Goal: Task Accomplishment & Management: Manage account settings

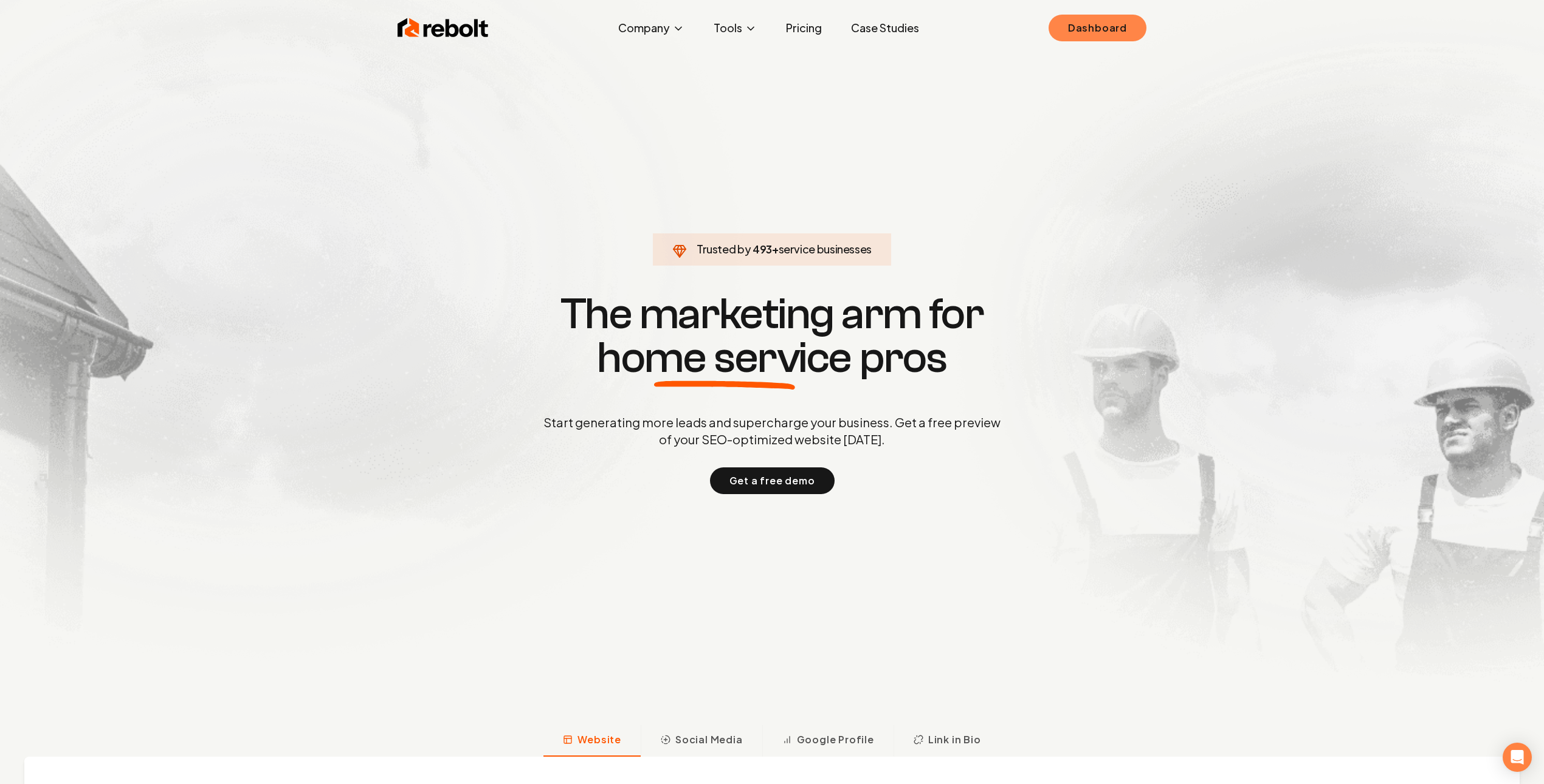
click at [1091, 37] on link "Dashboard" at bounding box center [1097, 28] width 98 height 27
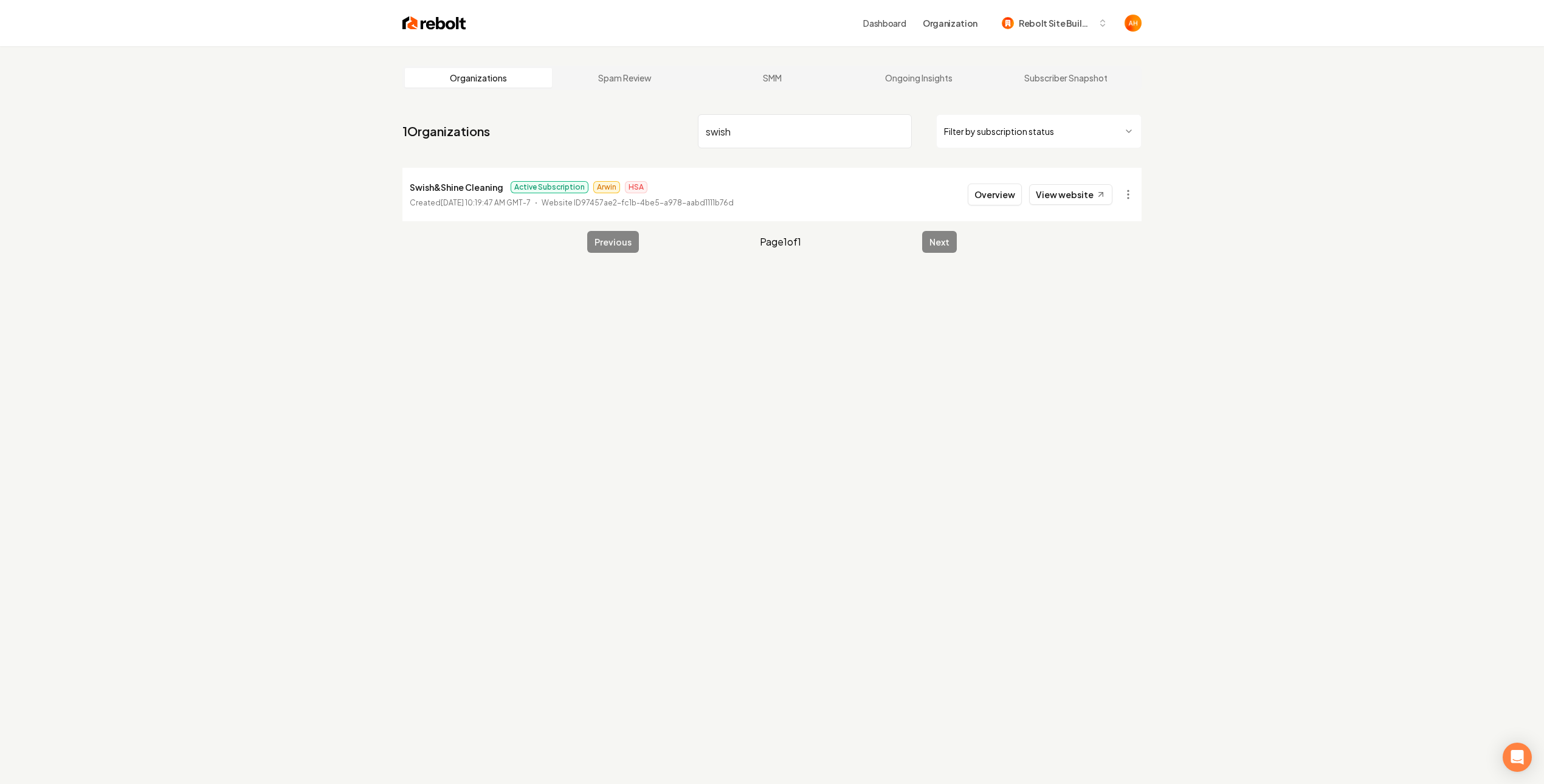
type input "swish"
drag, startPoint x: 994, startPoint y: 199, endPoint x: 872, endPoint y: 175, distance: 124.3
click at [992, 199] on button "Overview" at bounding box center [995, 195] width 54 height 22
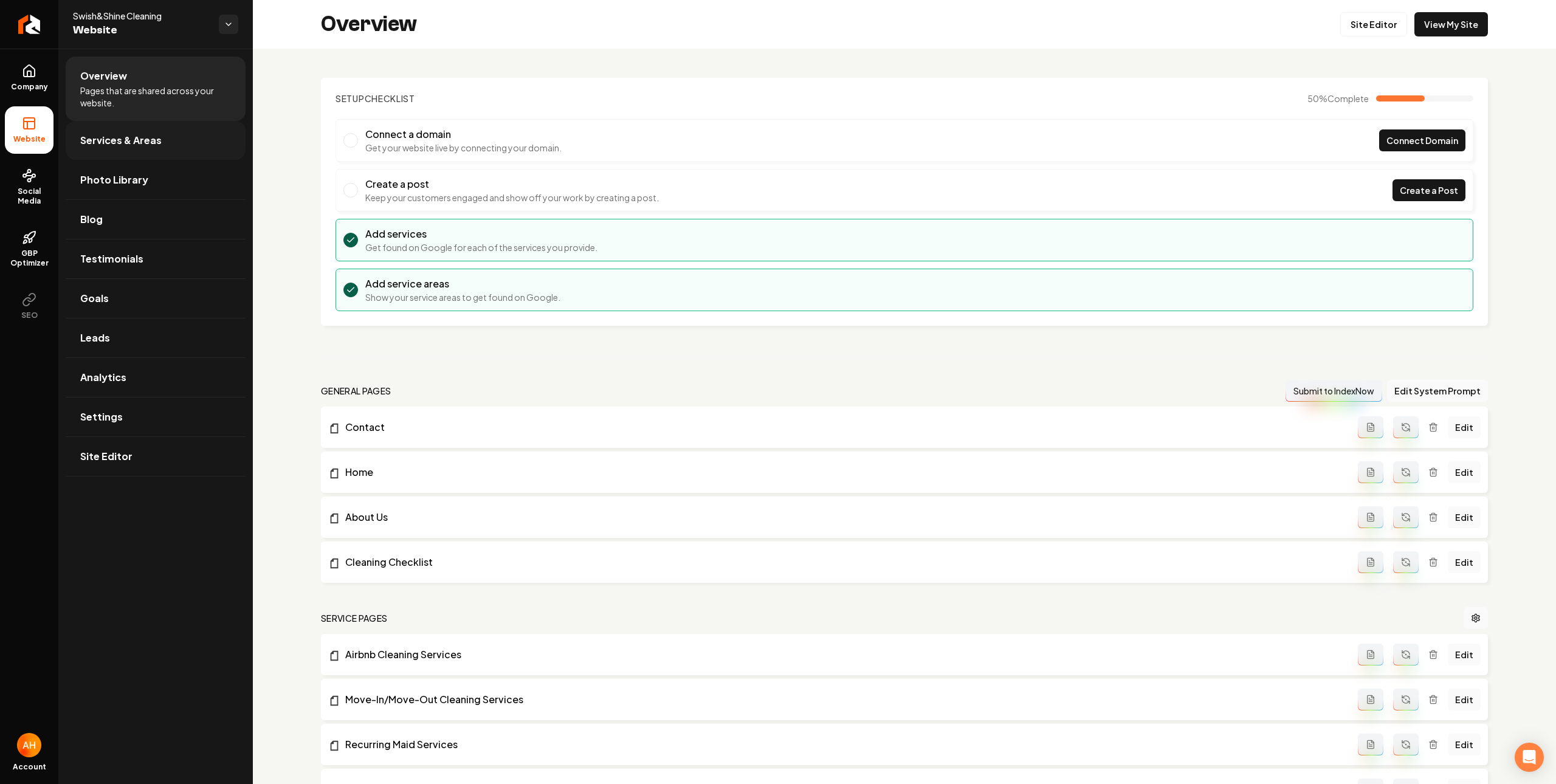
click at [124, 144] on span "Services & Areas" at bounding box center [120, 140] width 82 height 14
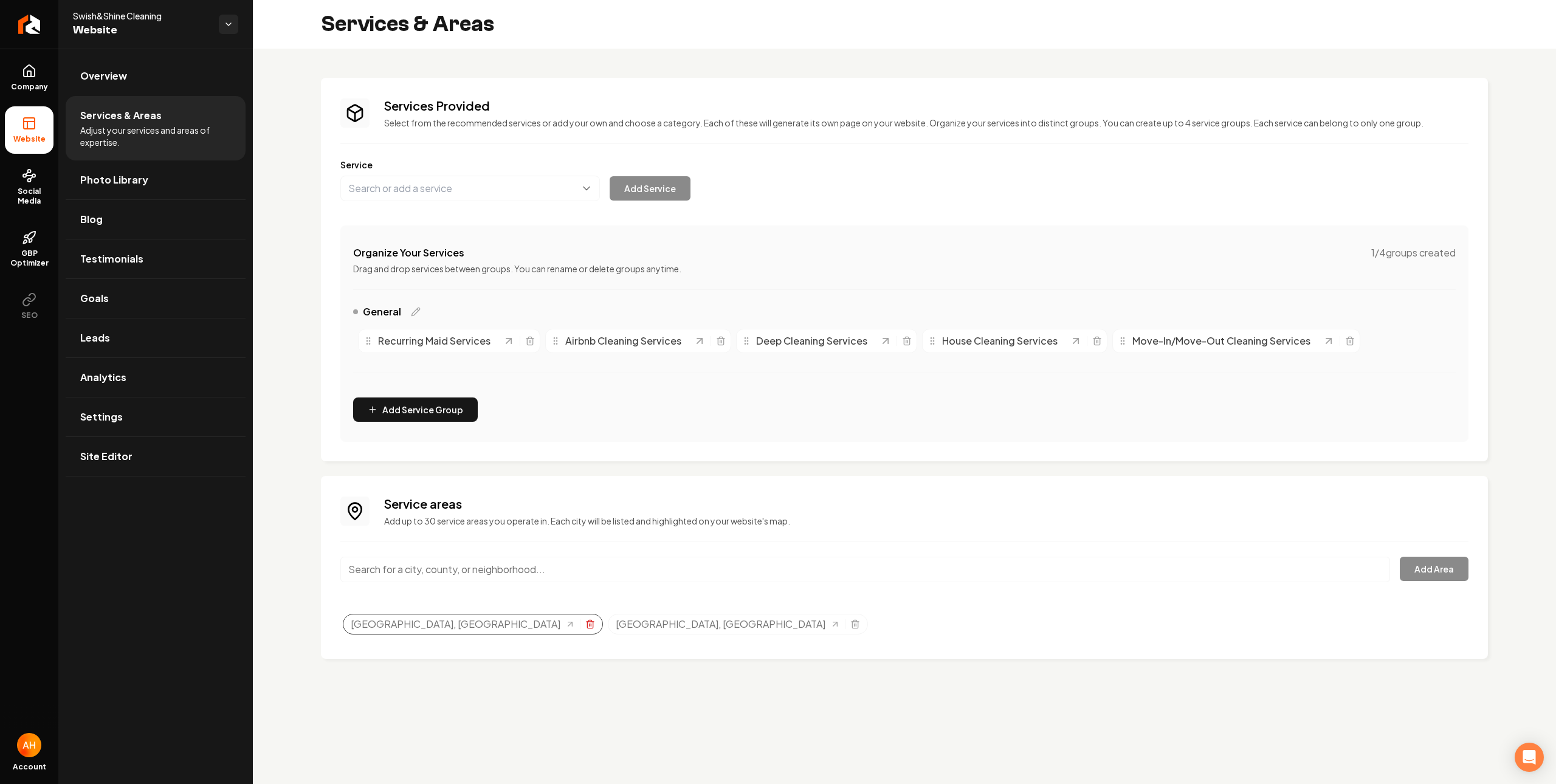
click at [586, 627] on icon "Selected tags" at bounding box center [591, 624] width 10 height 10
click at [648, 576] on input "Main content area" at bounding box center [865, 569] width 1050 height 26
type input "Sterling Heights, MI"
click at [1446, 573] on button "Add Area" at bounding box center [1434, 568] width 68 height 24
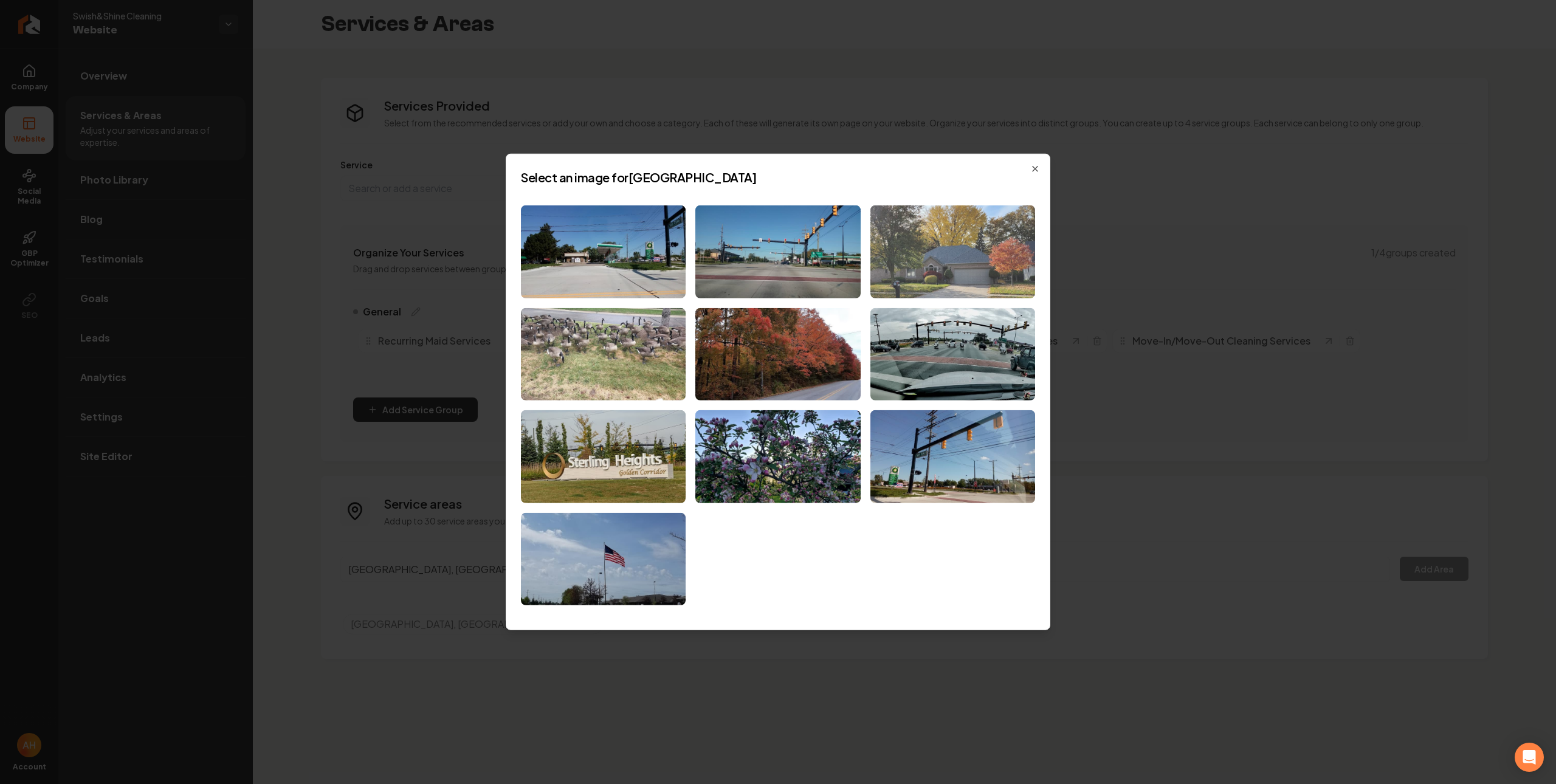
click at [951, 247] on img at bounding box center [953, 251] width 165 height 93
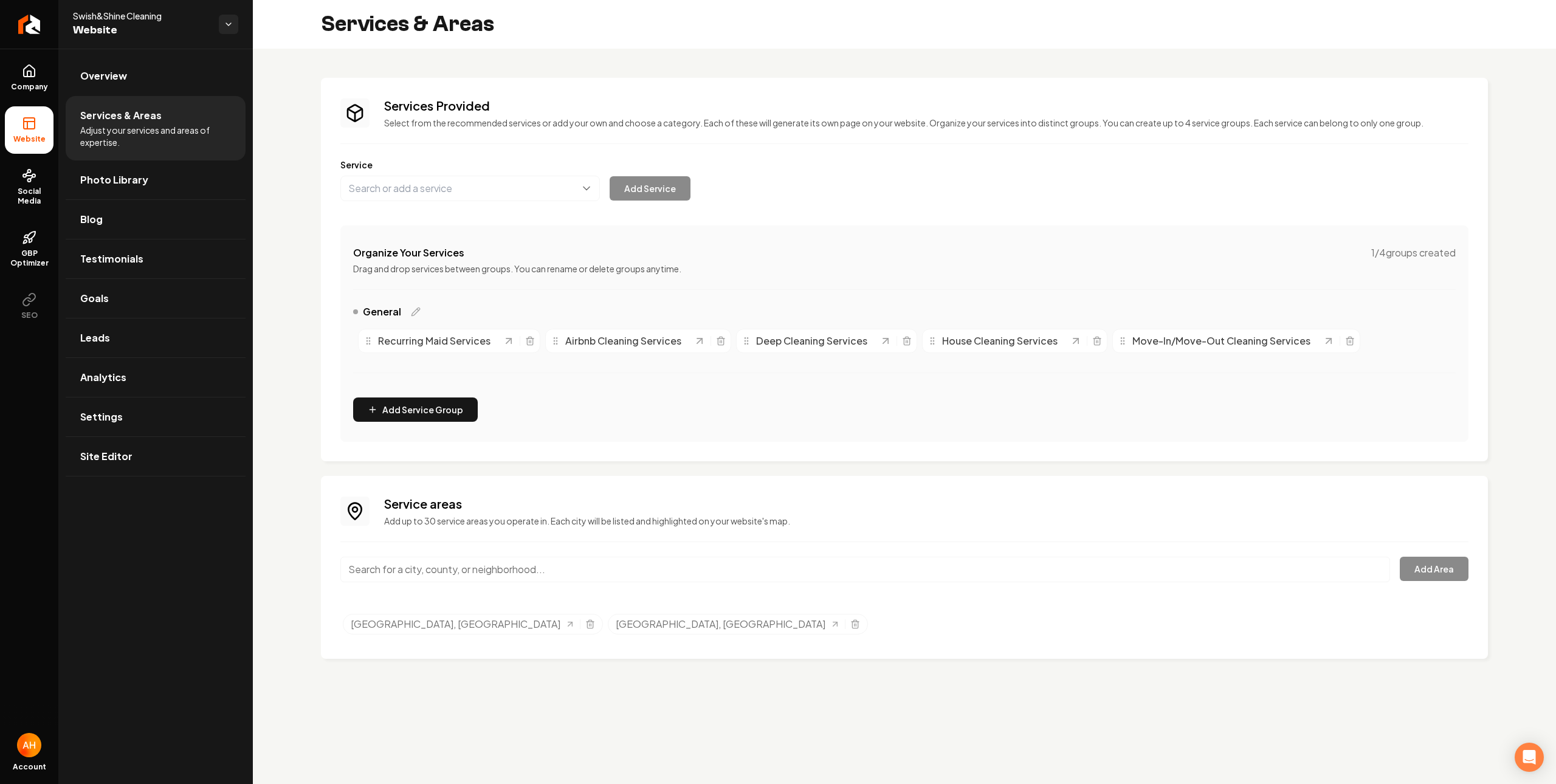
click at [881, 554] on div "Service areas Add up to 30 service areas you operate in. Each city will be list…" at bounding box center [904, 567] width 1128 height 144
click at [821, 576] on input "Main content area" at bounding box center [865, 569] width 1050 height 26
click at [821, 575] on input "Main content area" at bounding box center [865, 569] width 1050 height 26
type input "Warren, MI"
click at [1438, 567] on button "Add Area" at bounding box center [1434, 568] width 68 height 24
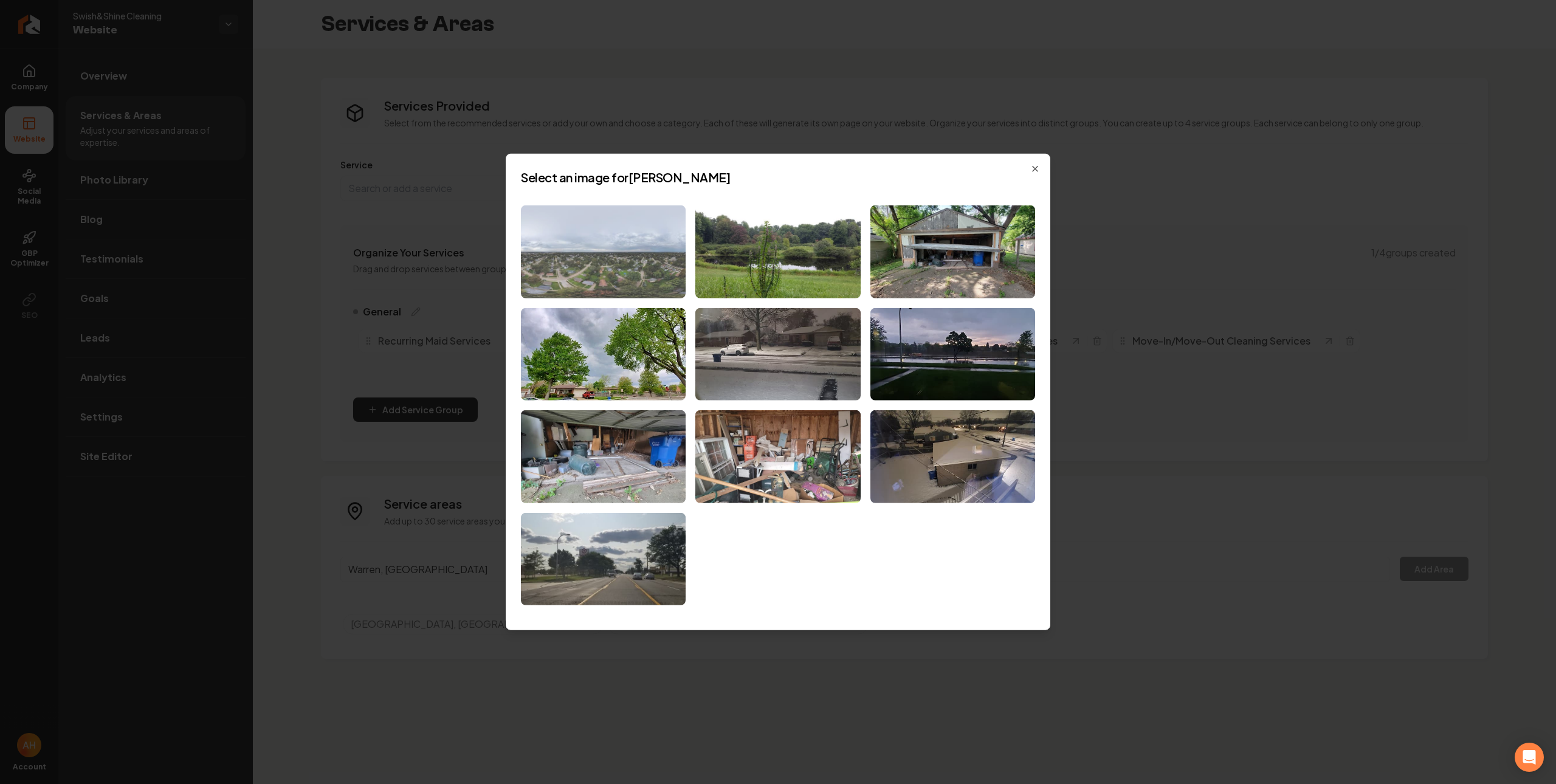
click at [630, 230] on img at bounding box center [603, 251] width 165 height 93
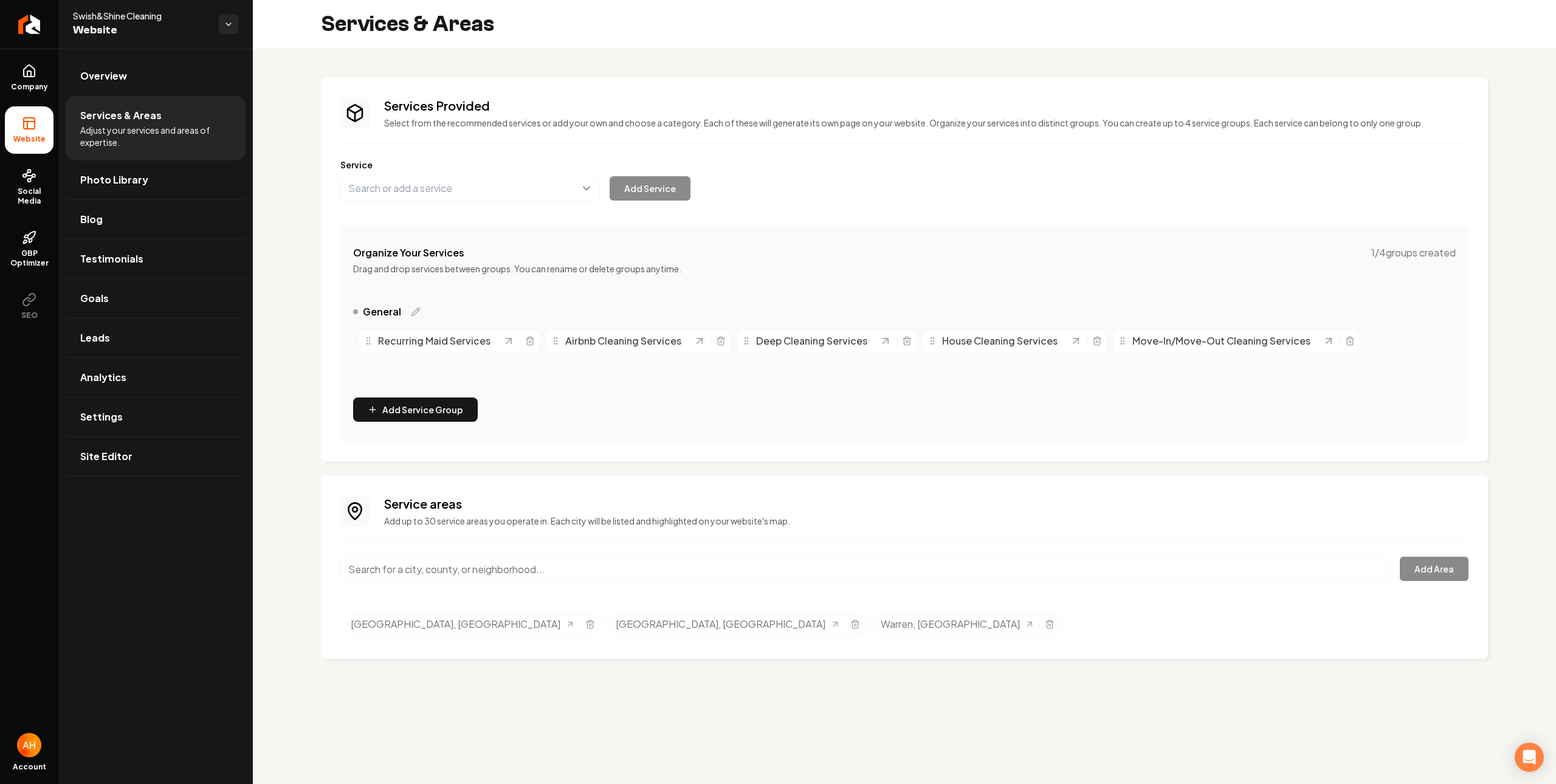
click at [574, 560] on input "Main content area" at bounding box center [865, 569] width 1050 height 26
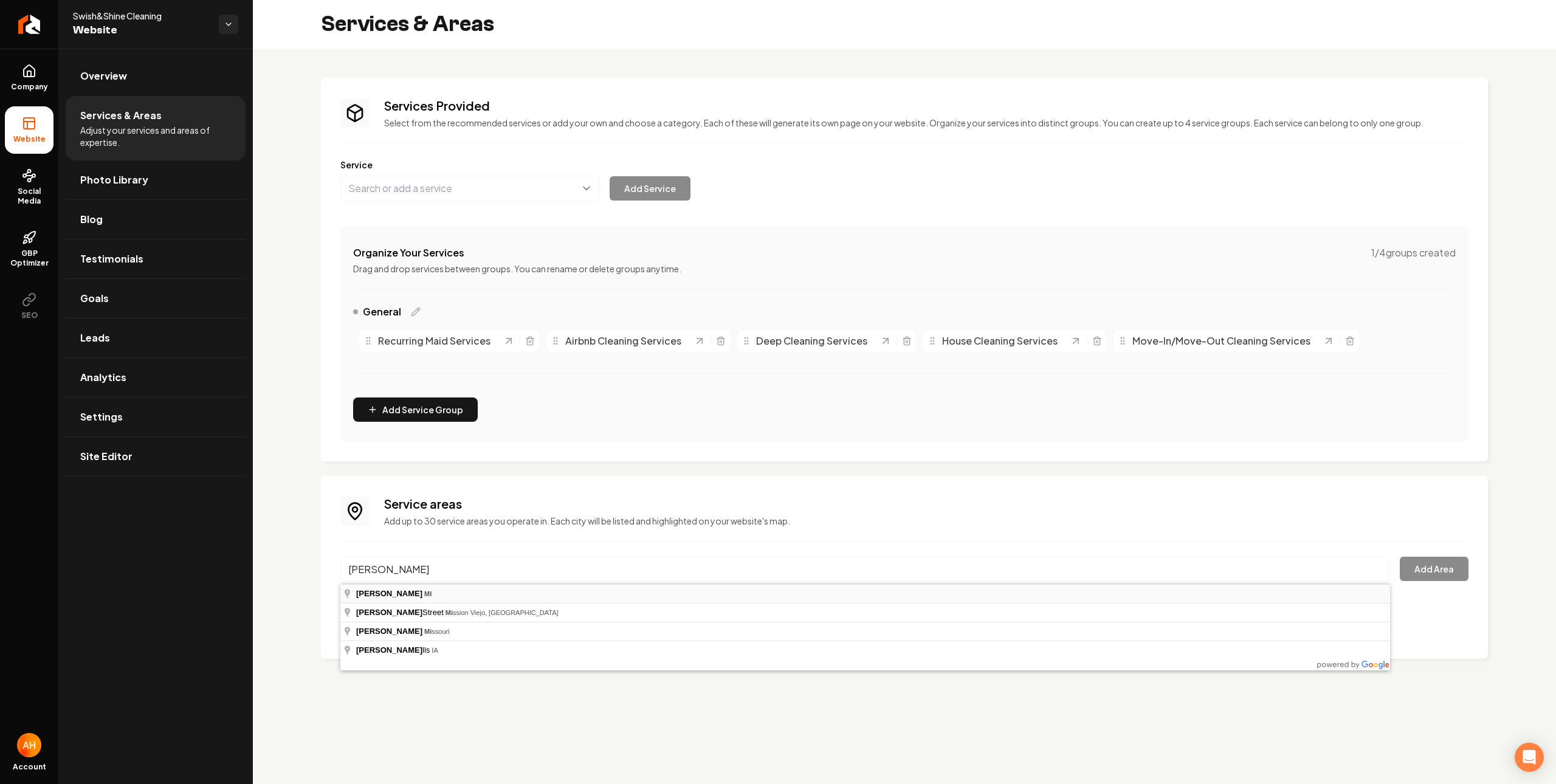
type input "Troy, MI"
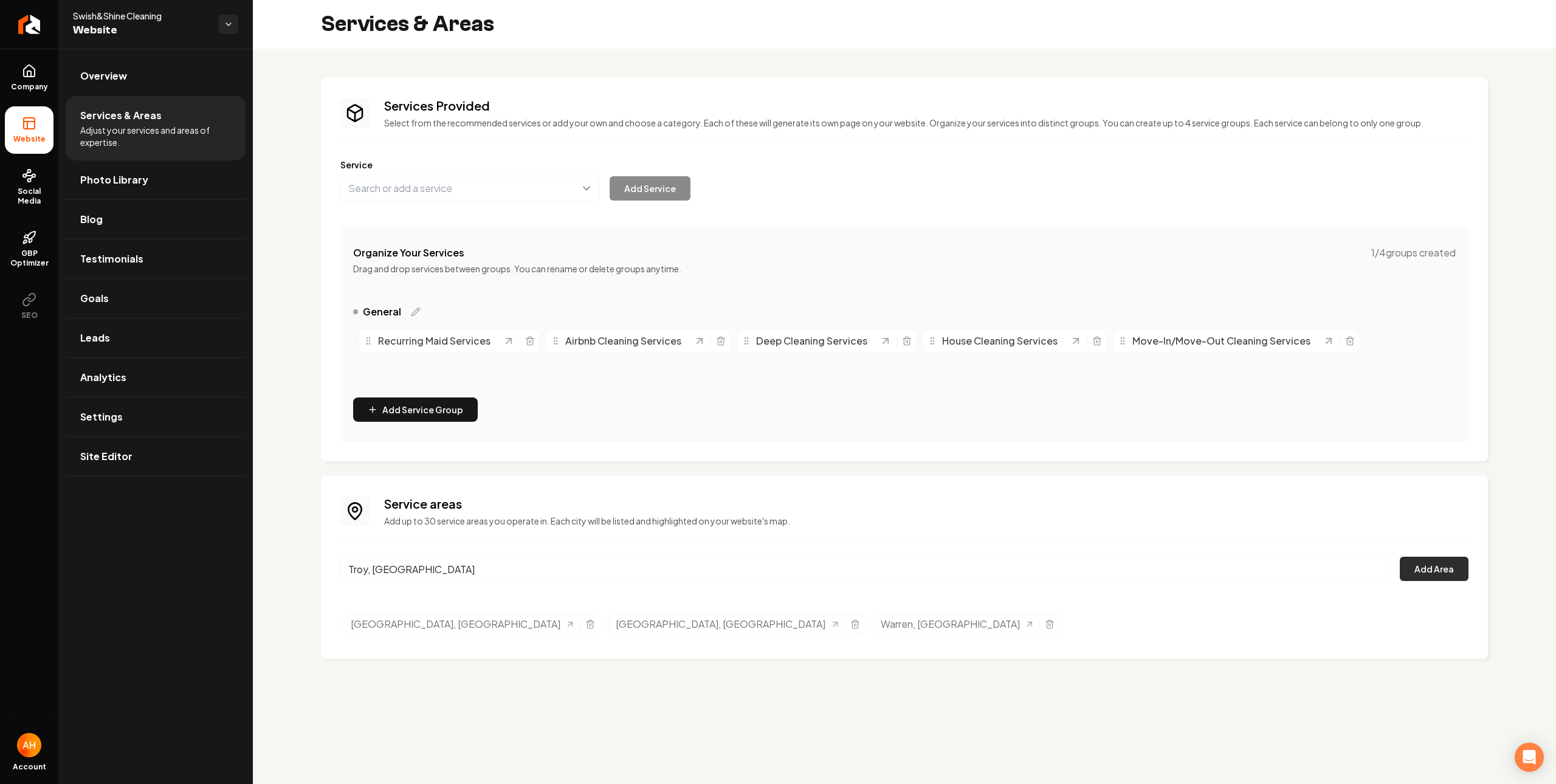
click at [1431, 572] on button "Add Area" at bounding box center [1434, 568] width 68 height 24
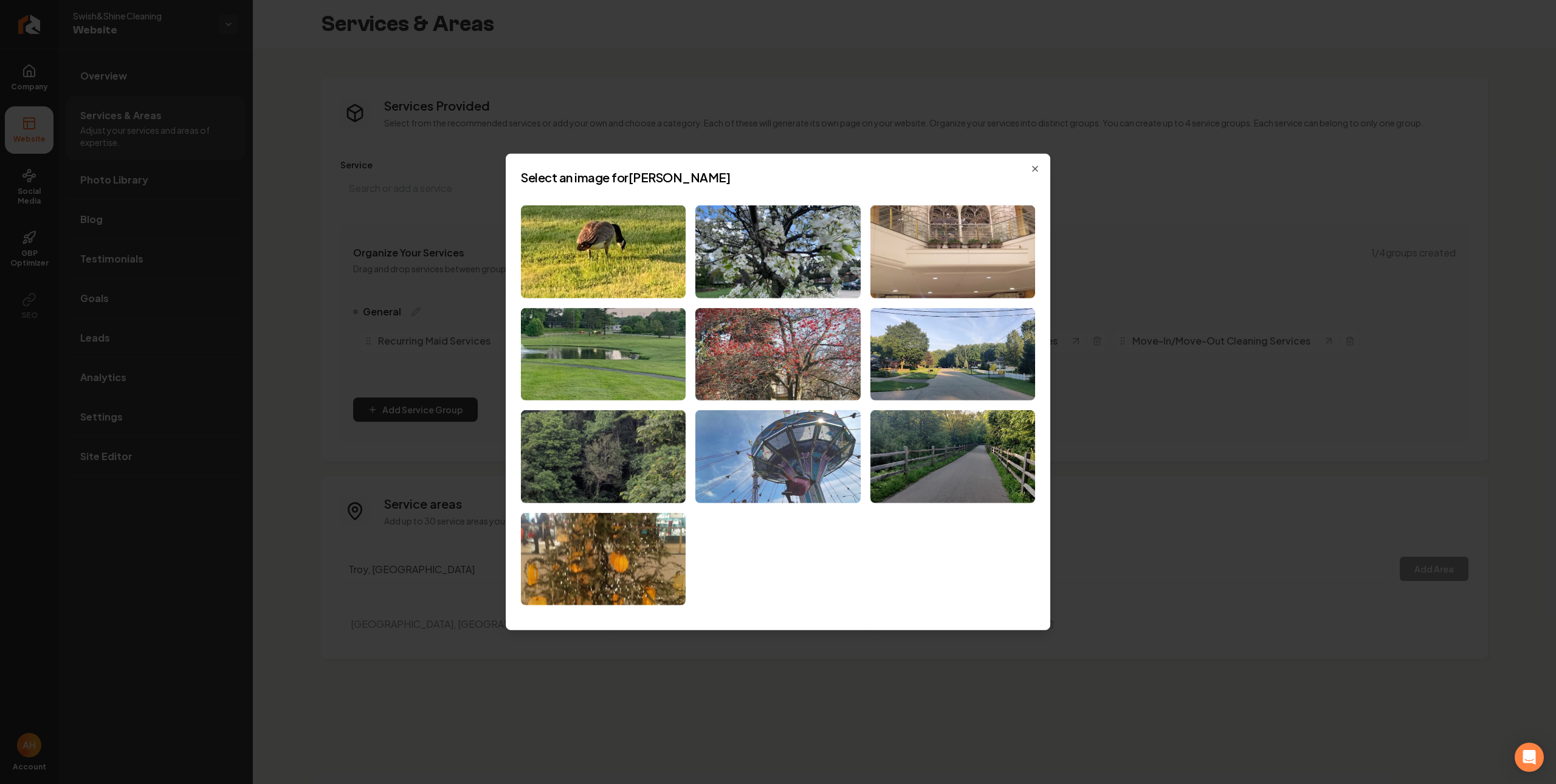
click at [793, 458] on img at bounding box center [778, 457] width 165 height 93
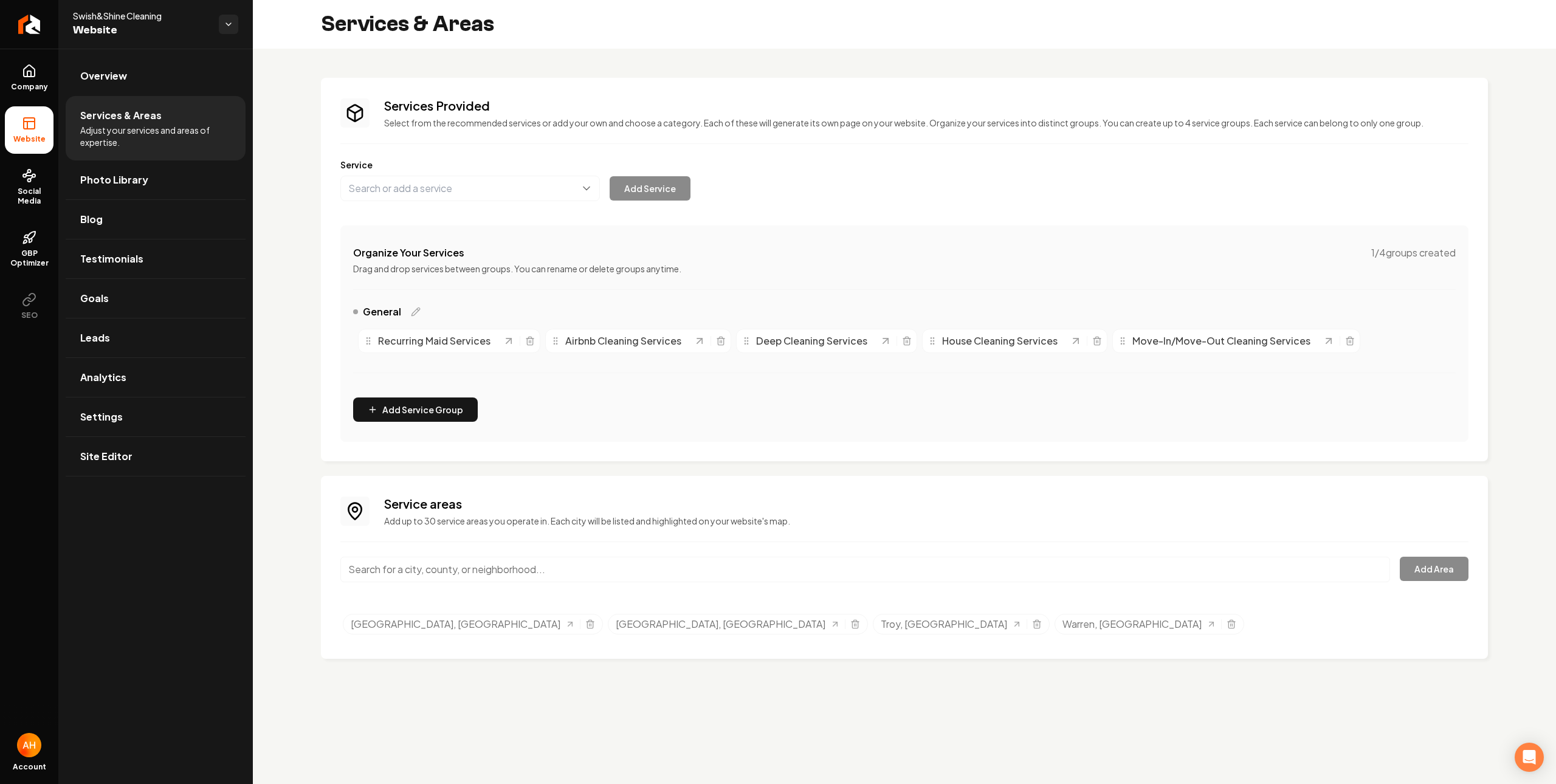
click at [438, 592] on div "Main content area" at bounding box center [865, 577] width 1050 height 40
click at [445, 581] on input "Main content area" at bounding box center [865, 569] width 1050 height 26
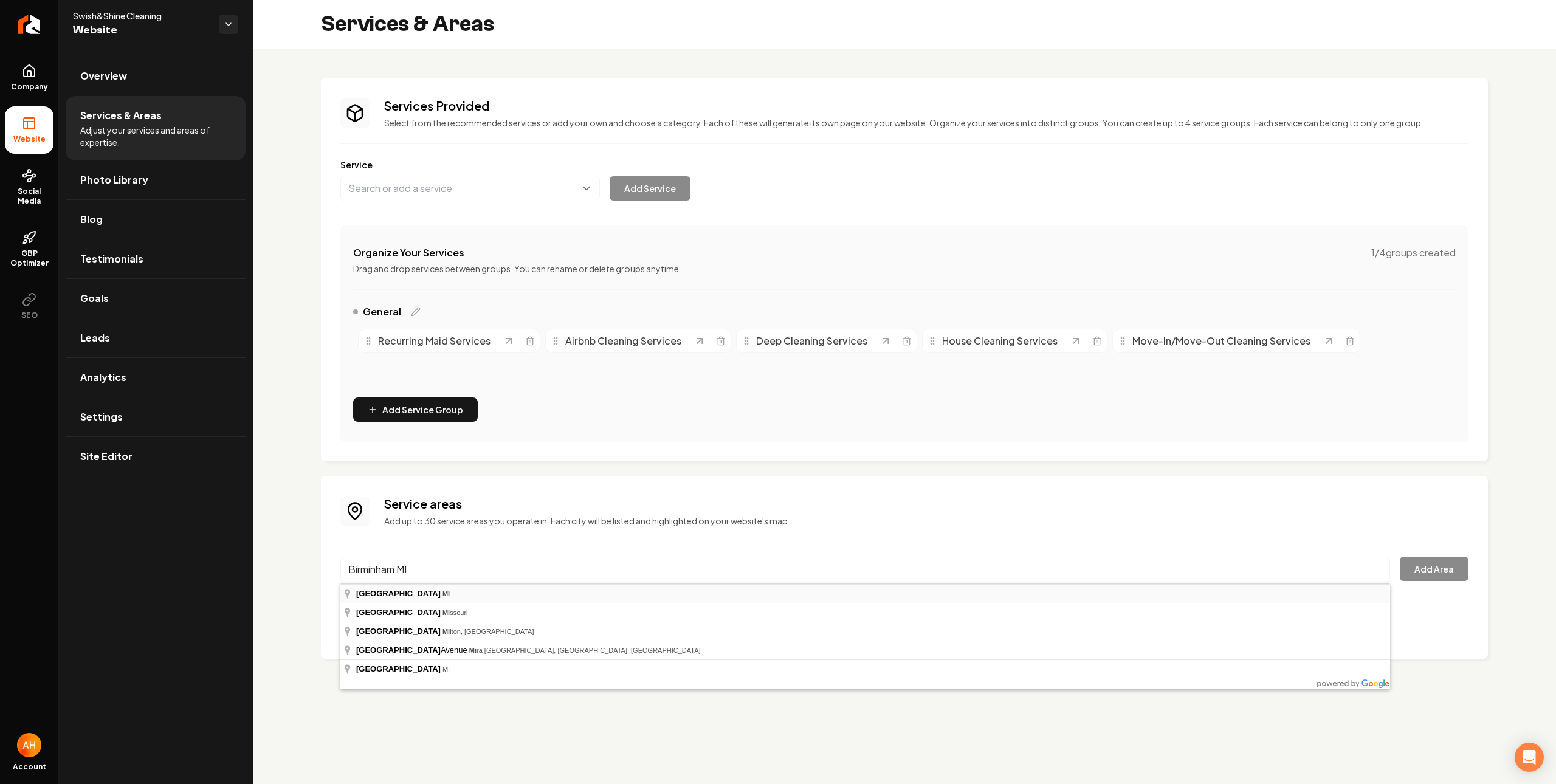
type input "Birmingham, MI"
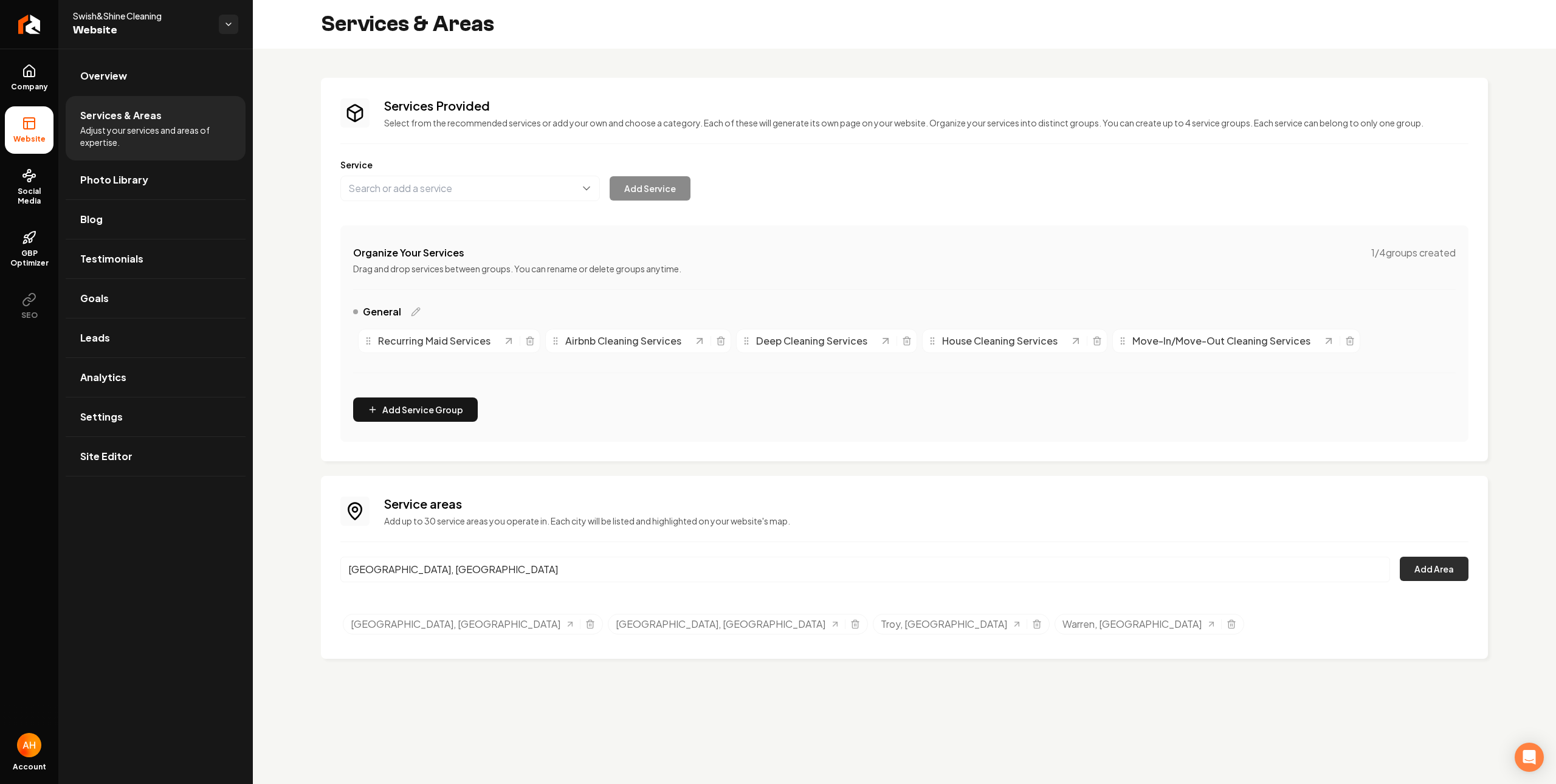
click at [1453, 572] on button "Add Area" at bounding box center [1434, 568] width 68 height 24
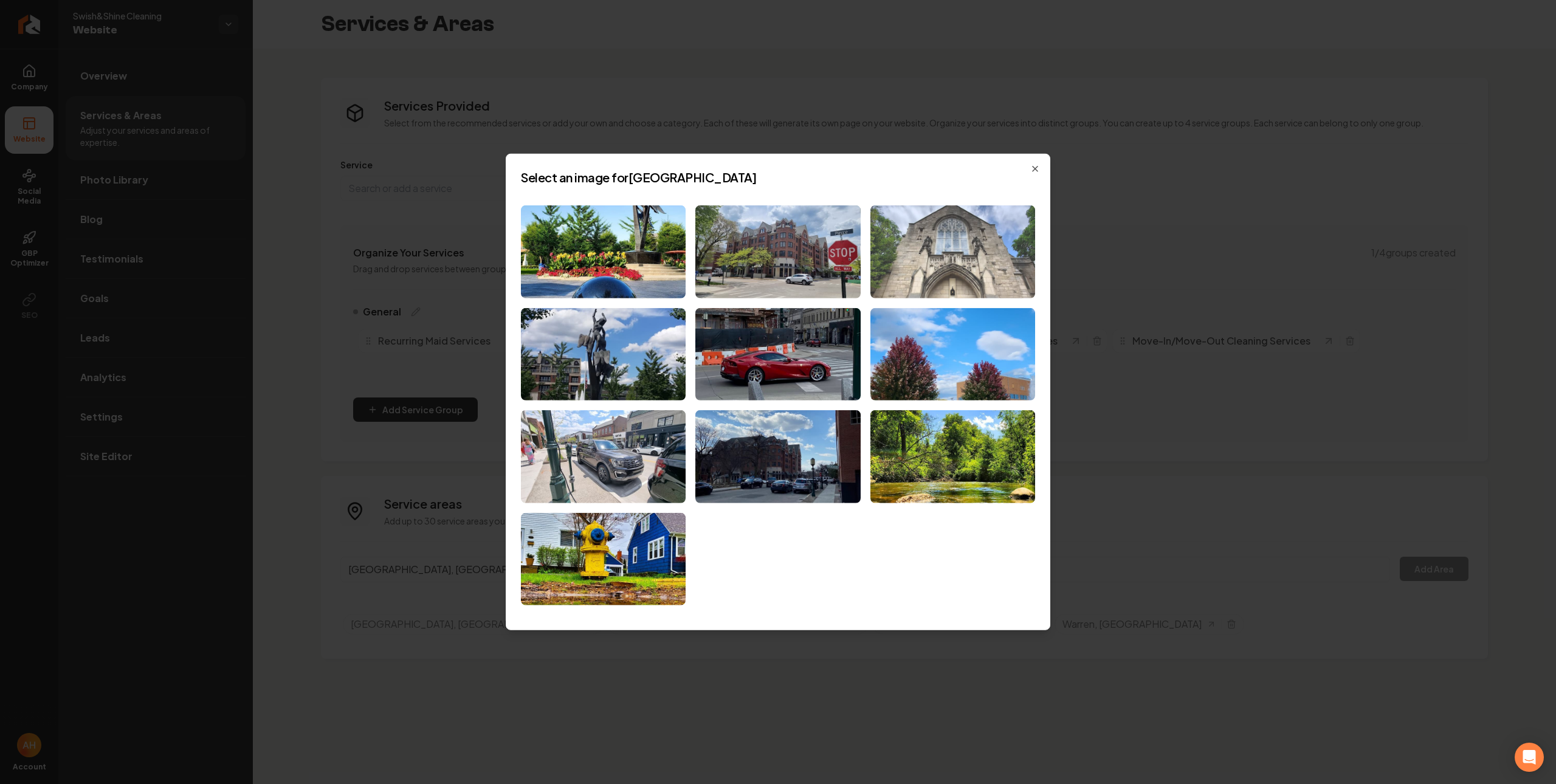
click at [913, 276] on img at bounding box center [953, 251] width 165 height 93
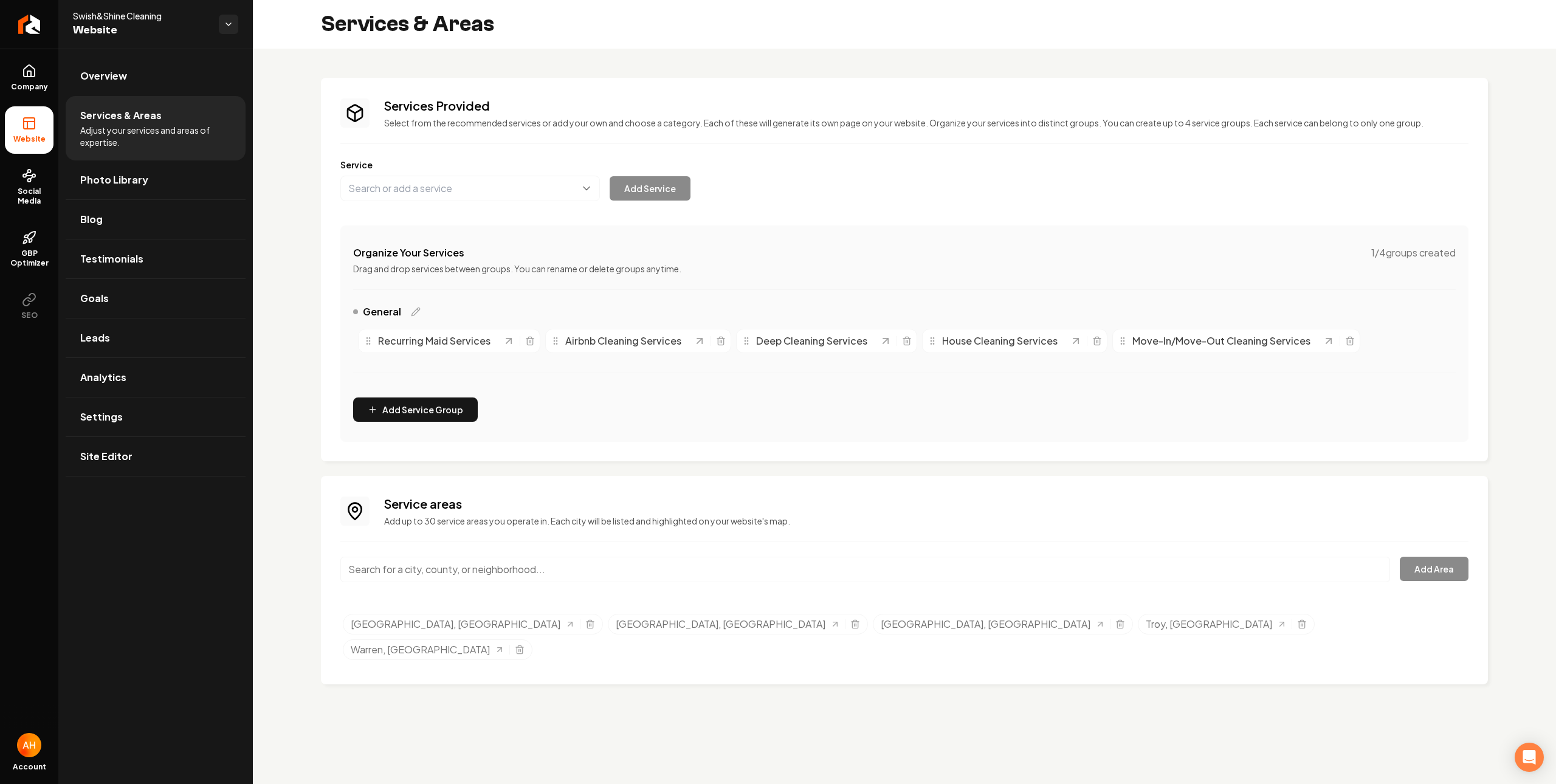
click at [519, 558] on input "Main content area" at bounding box center [865, 569] width 1050 height 26
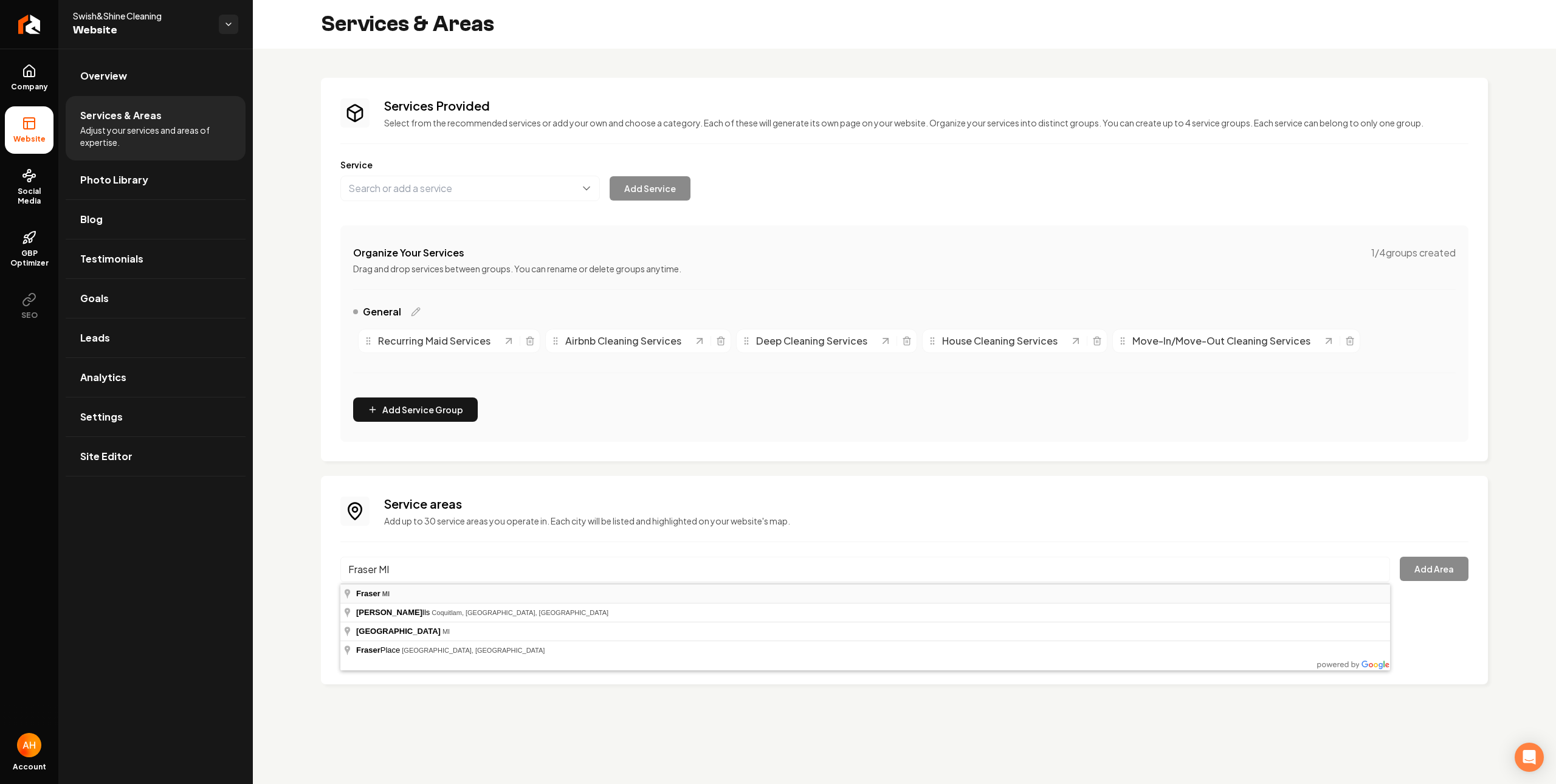
type input "Fraser, MI"
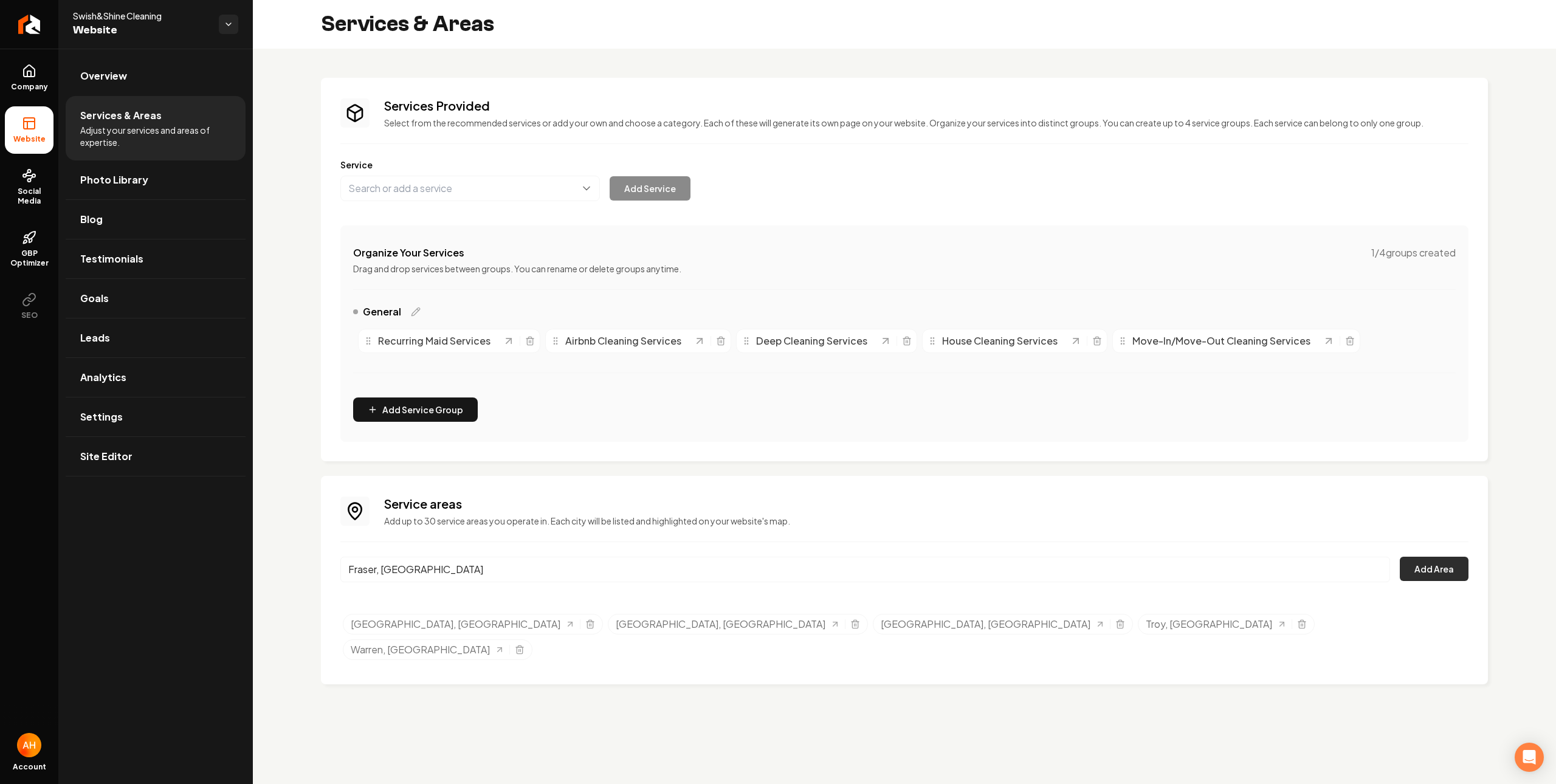
click at [1448, 572] on button "Add Area" at bounding box center [1434, 568] width 68 height 24
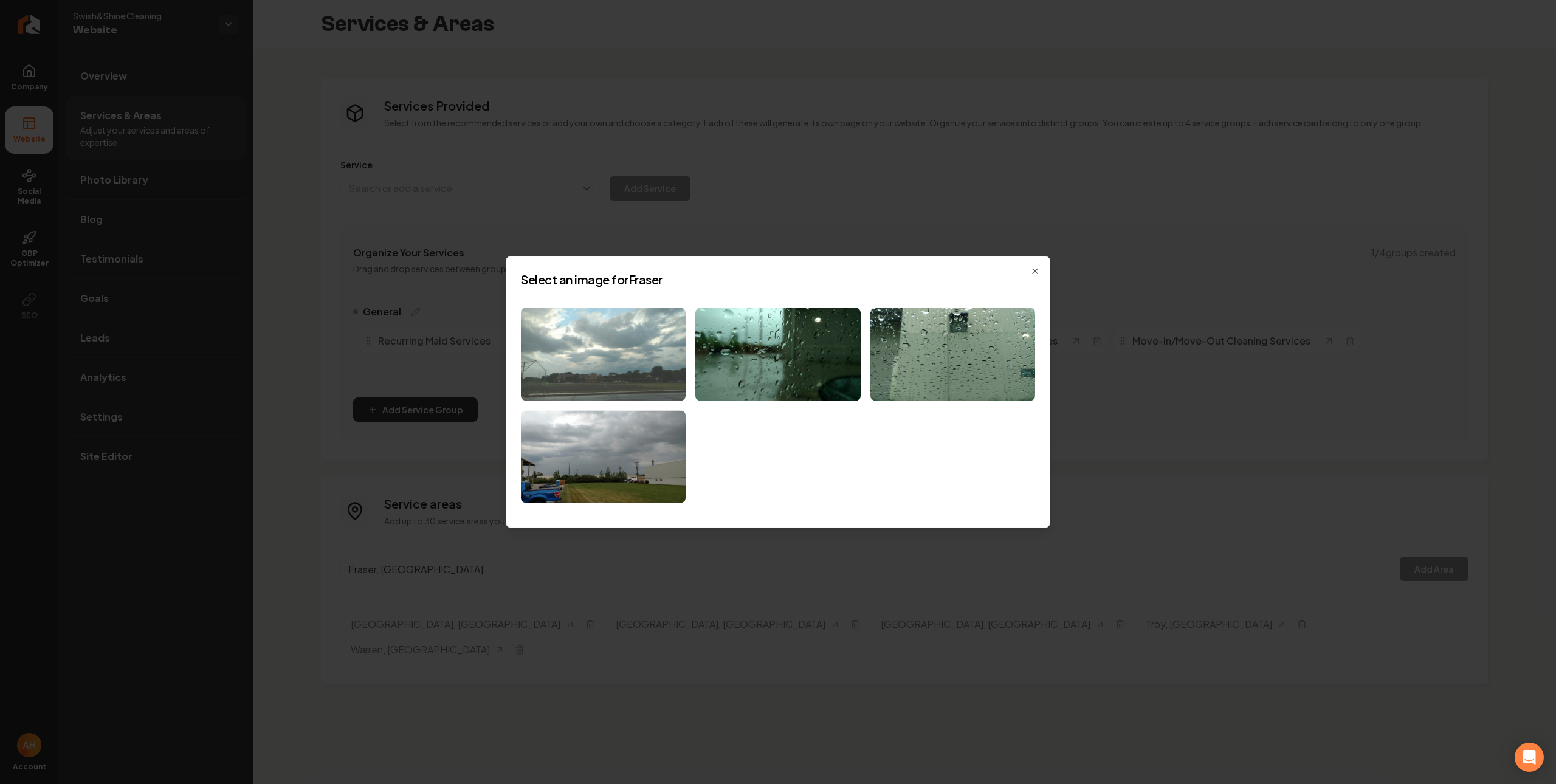
click at [620, 361] on img at bounding box center [603, 353] width 165 height 93
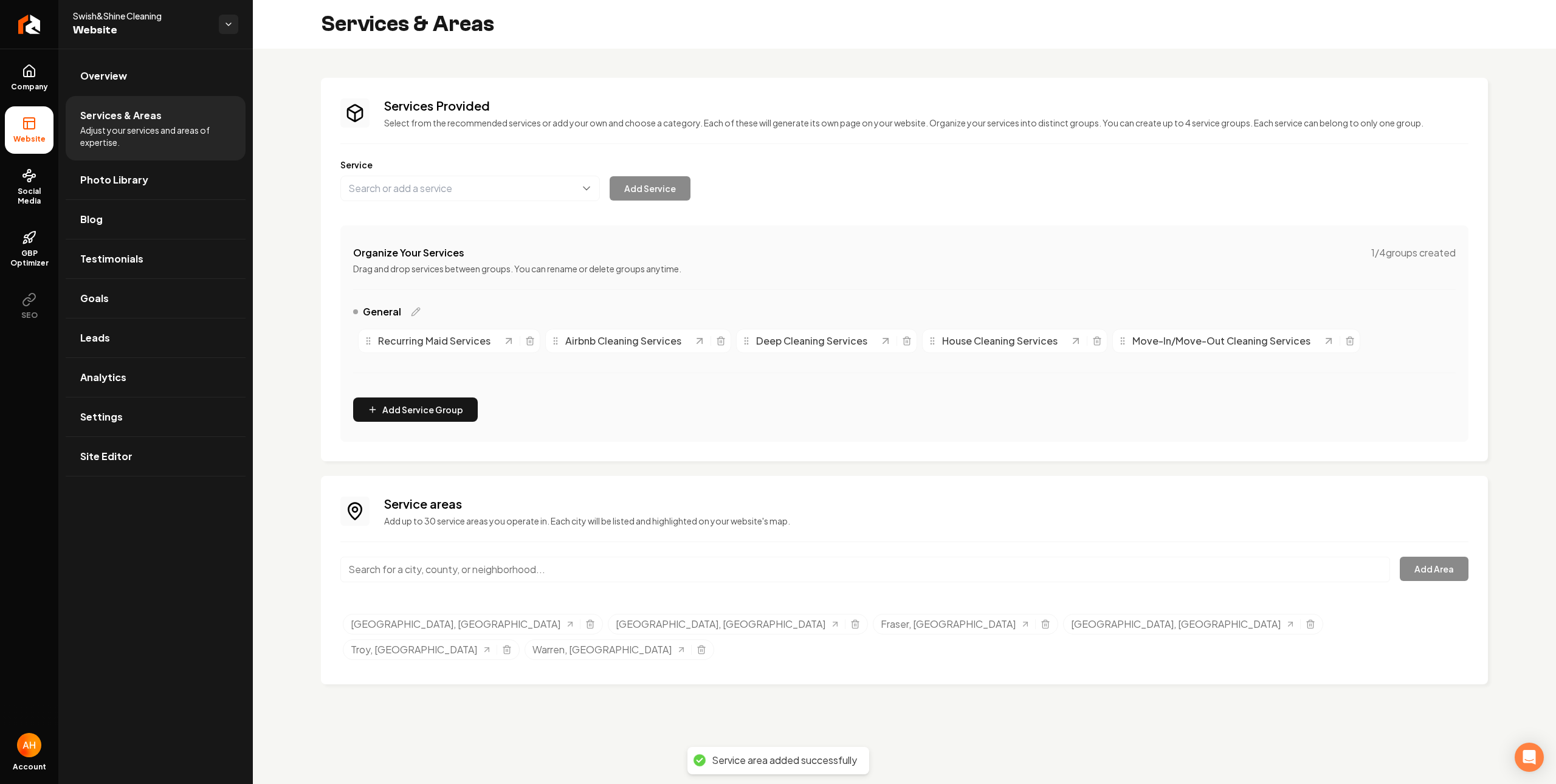
click at [725, 563] on input "Main content area" at bounding box center [865, 569] width 1050 height 26
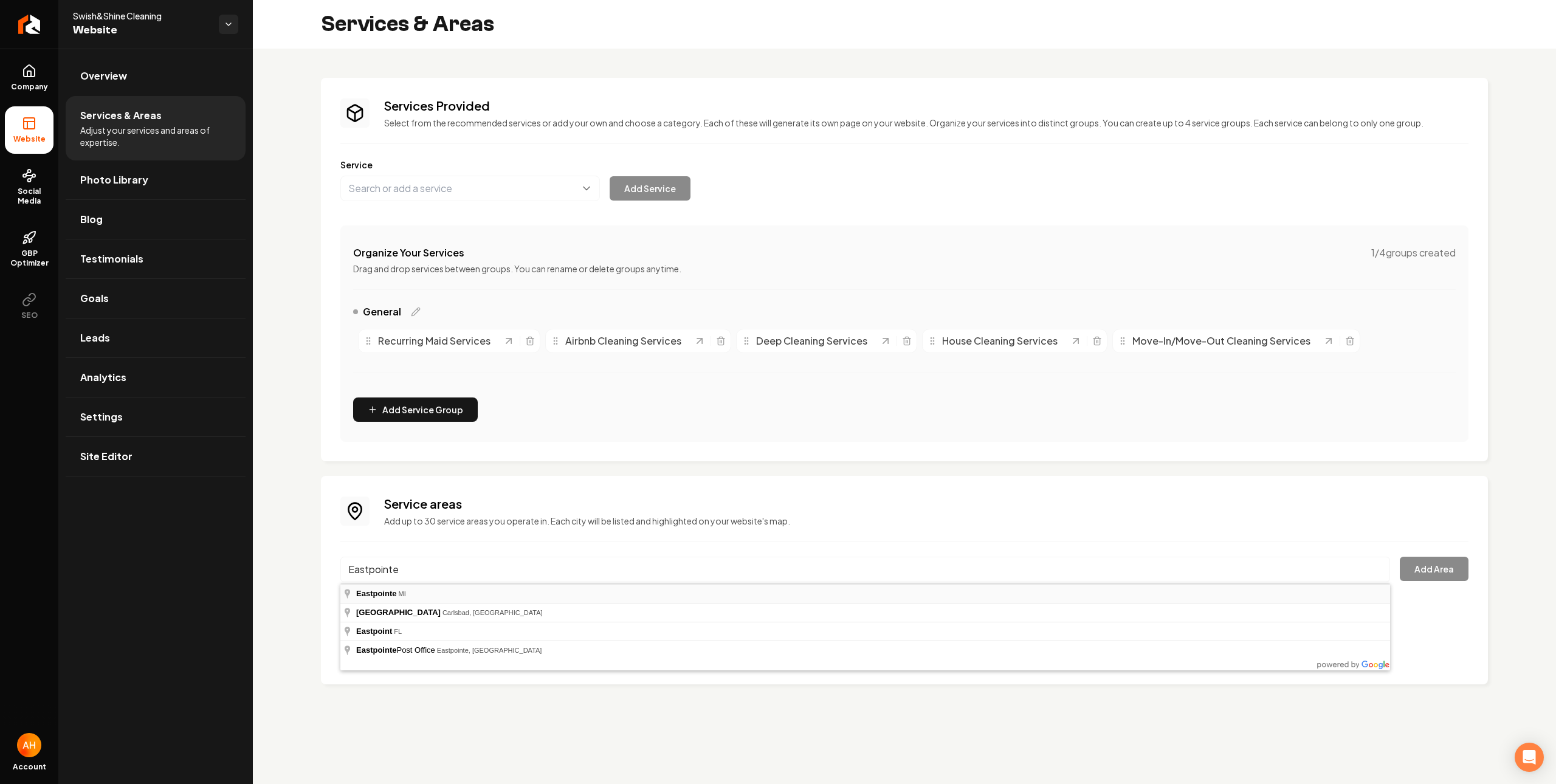
type input "Eastpointe, MI"
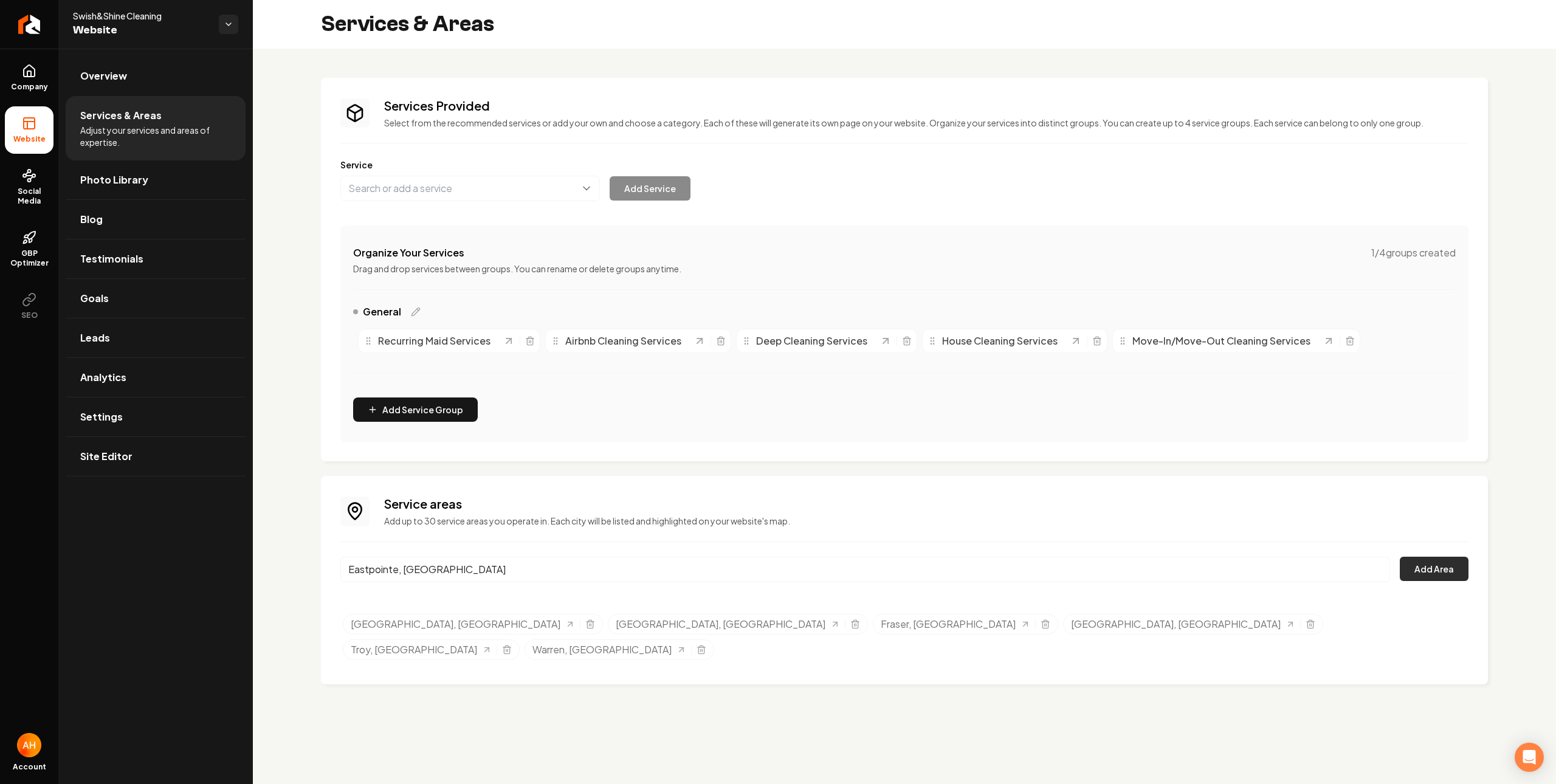
click at [1424, 577] on button "Add Area" at bounding box center [1434, 568] width 68 height 24
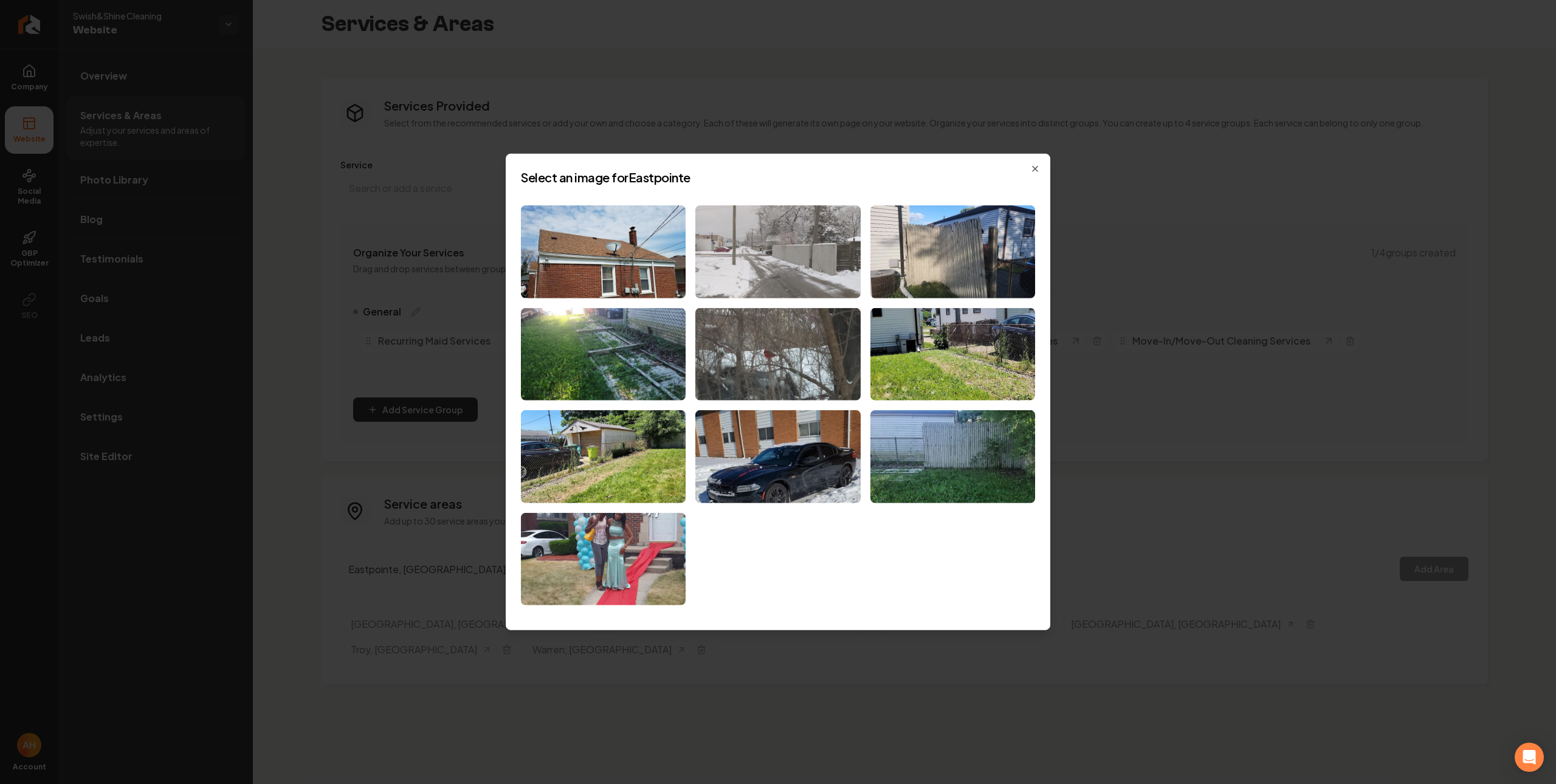
click at [783, 259] on img at bounding box center [778, 251] width 165 height 93
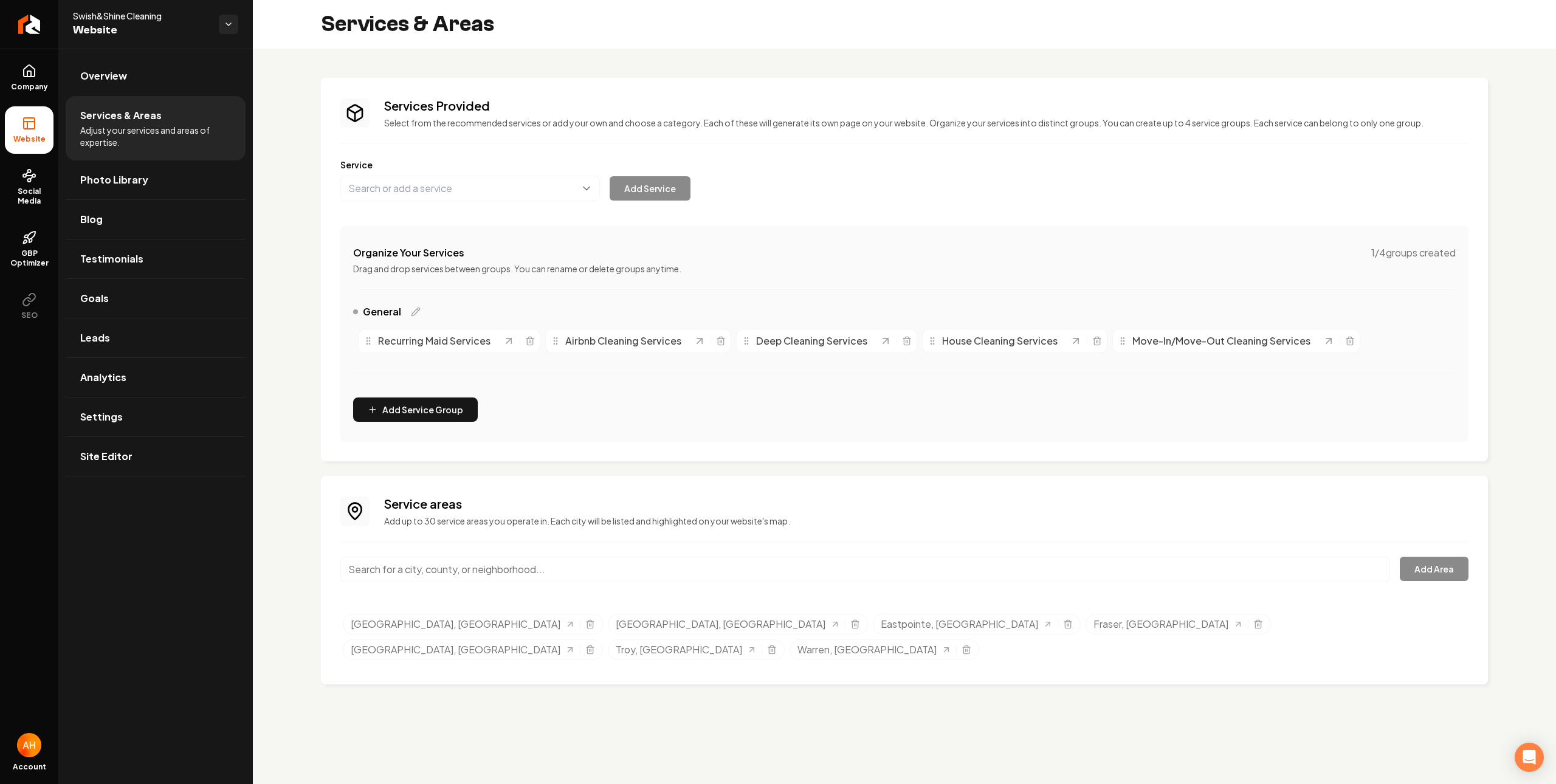
click at [546, 567] on input "Main content area" at bounding box center [865, 569] width 1050 height 26
type input "St. Clair Shores, MI"
click at [1452, 572] on button "Add Area" at bounding box center [1434, 568] width 68 height 24
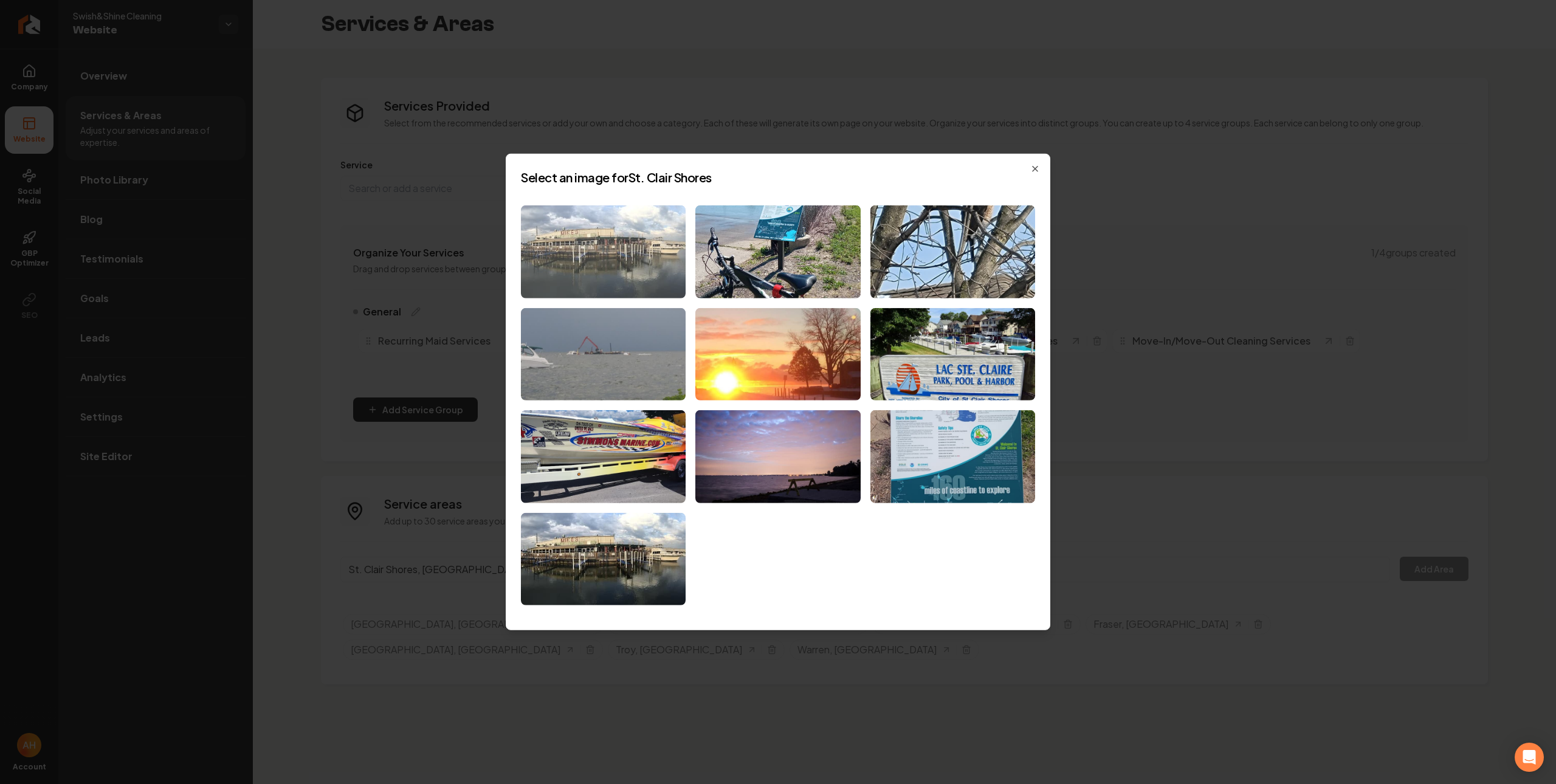
click at [615, 248] on img at bounding box center [603, 251] width 165 height 93
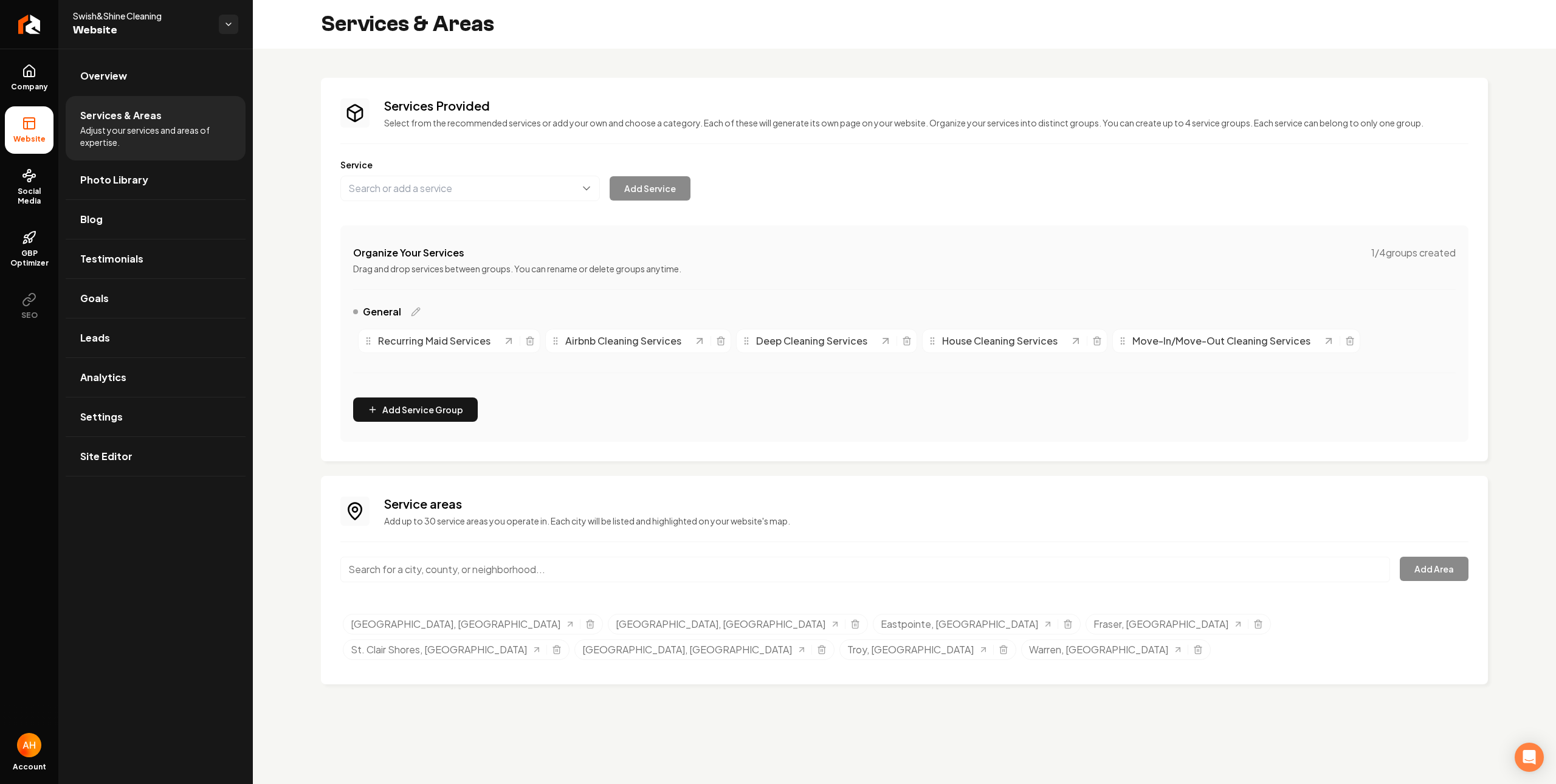
click at [539, 574] on input "Main content area" at bounding box center [865, 569] width 1050 height 26
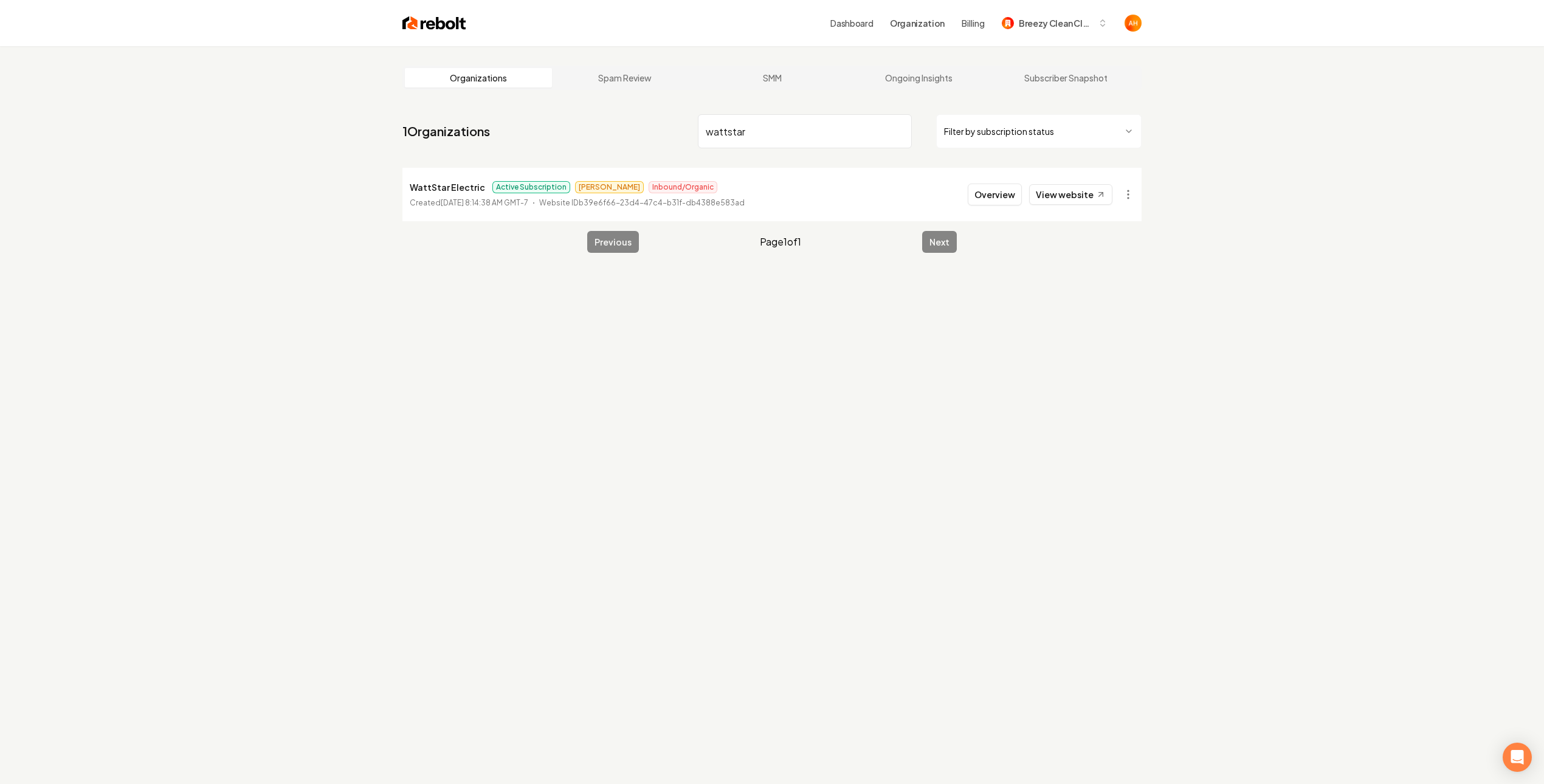
click at [787, 116] on input "wattstar" at bounding box center [804, 131] width 214 height 34
click at [1081, 202] on link "View website" at bounding box center [1070, 194] width 83 height 20
click at [806, 118] on input "[PERSON_NAME]" at bounding box center [804, 131] width 214 height 34
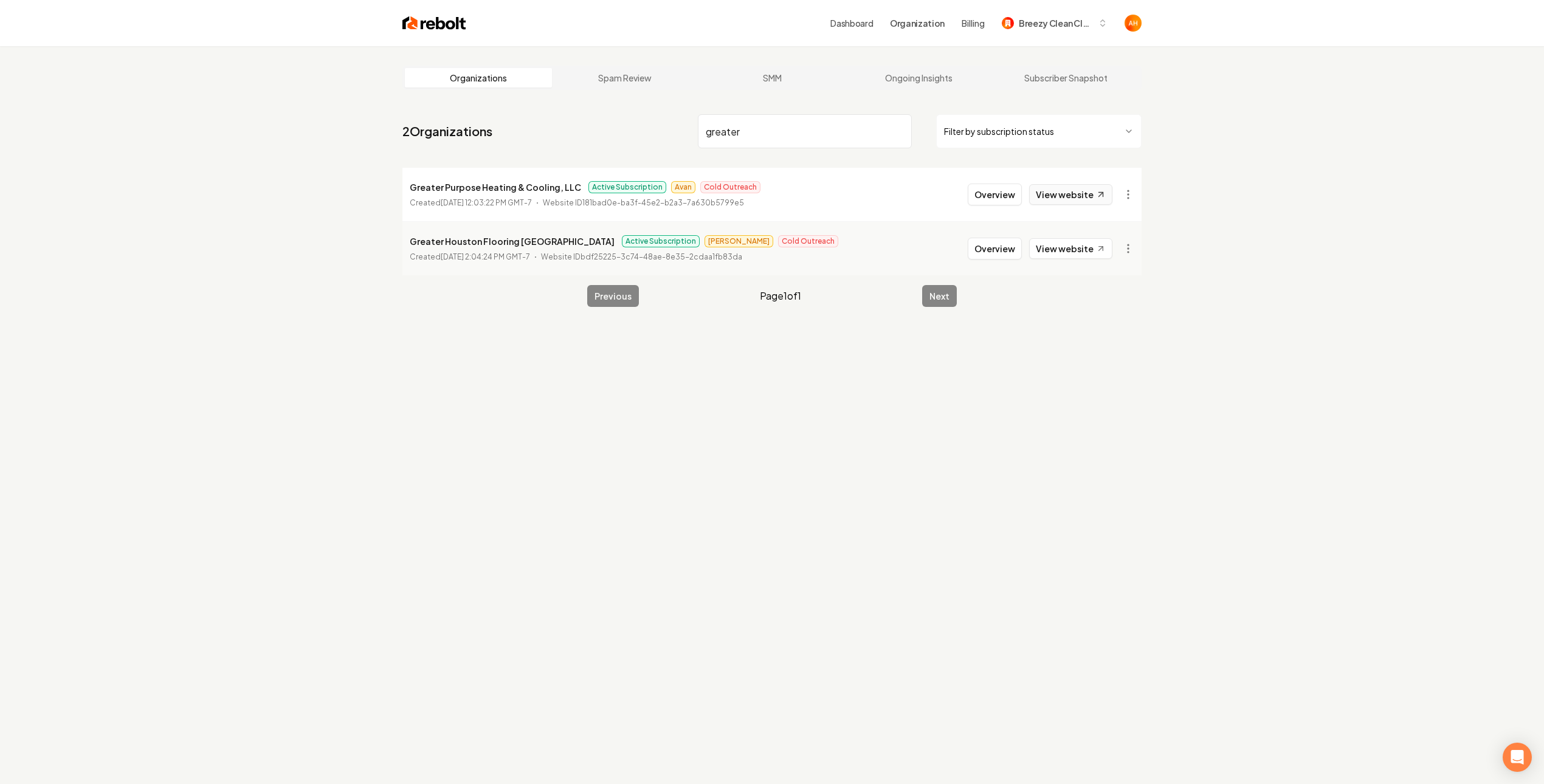
type input "greater"
click at [1075, 188] on link "View website" at bounding box center [1070, 194] width 83 height 20
click at [976, 196] on button "Overview" at bounding box center [995, 195] width 54 height 22
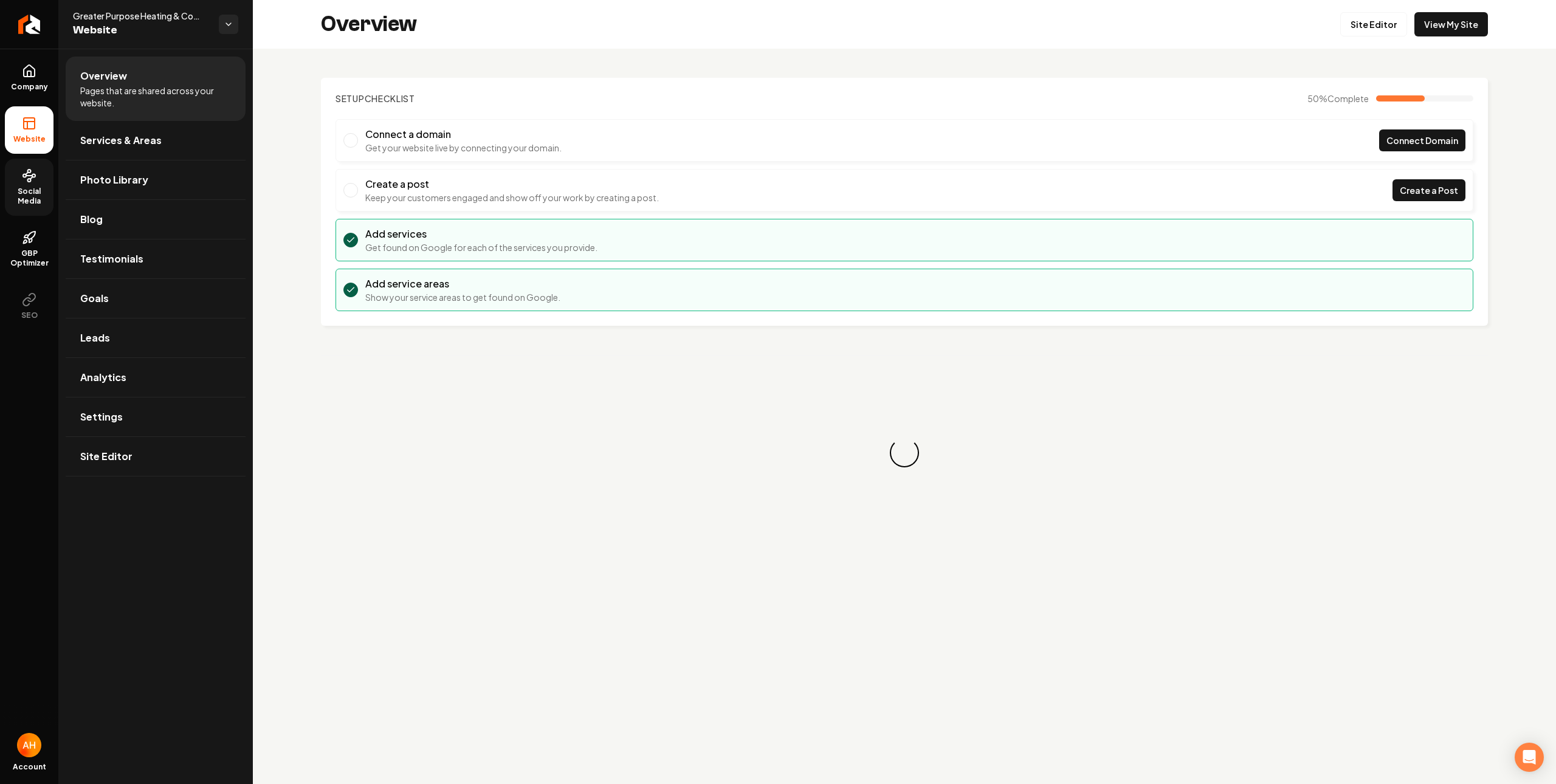
click at [28, 185] on link "Social Media" at bounding box center [29, 187] width 48 height 57
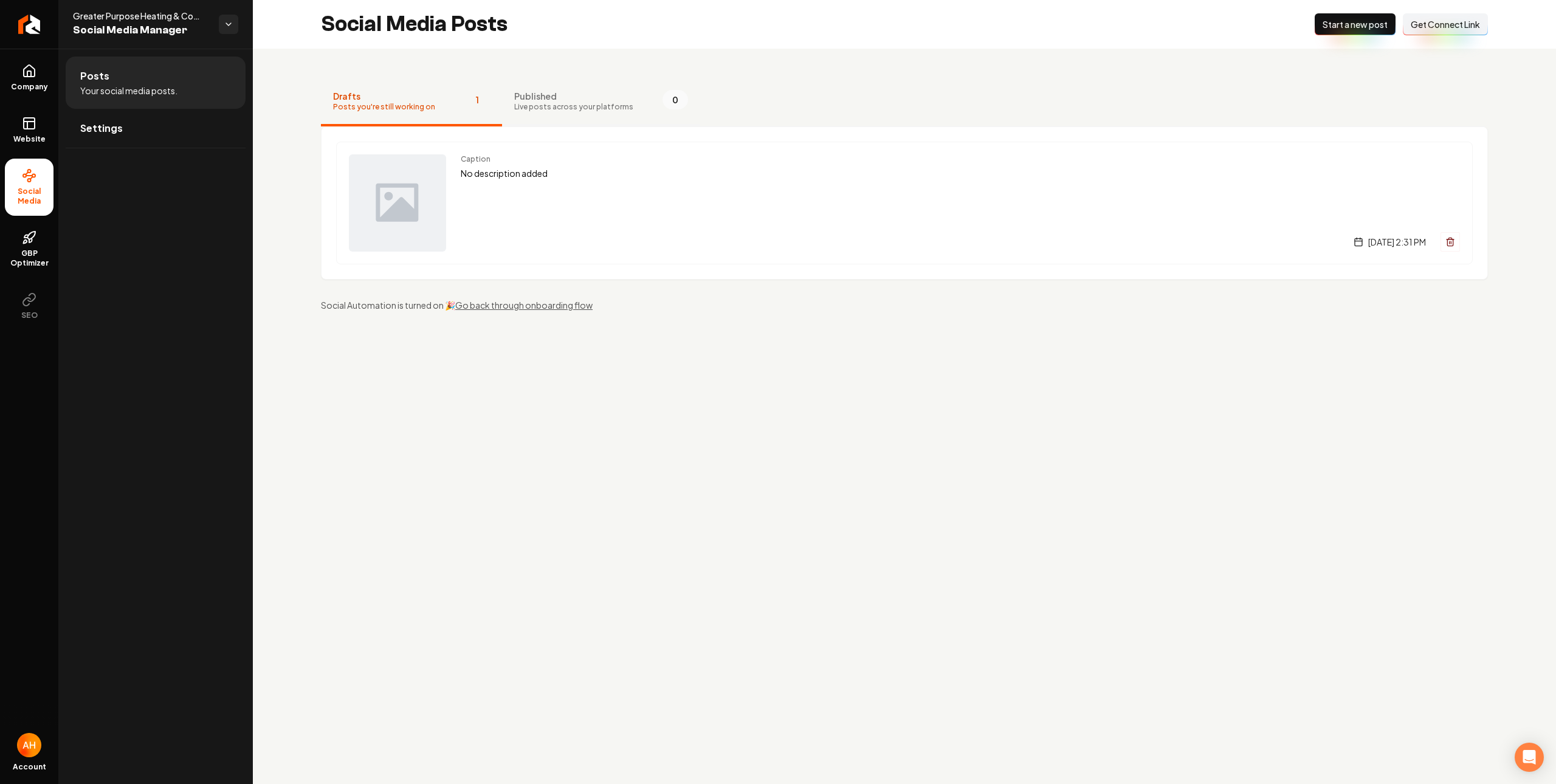
click at [540, 111] on span "Live posts across your platforms" at bounding box center [574, 107] width 119 height 10
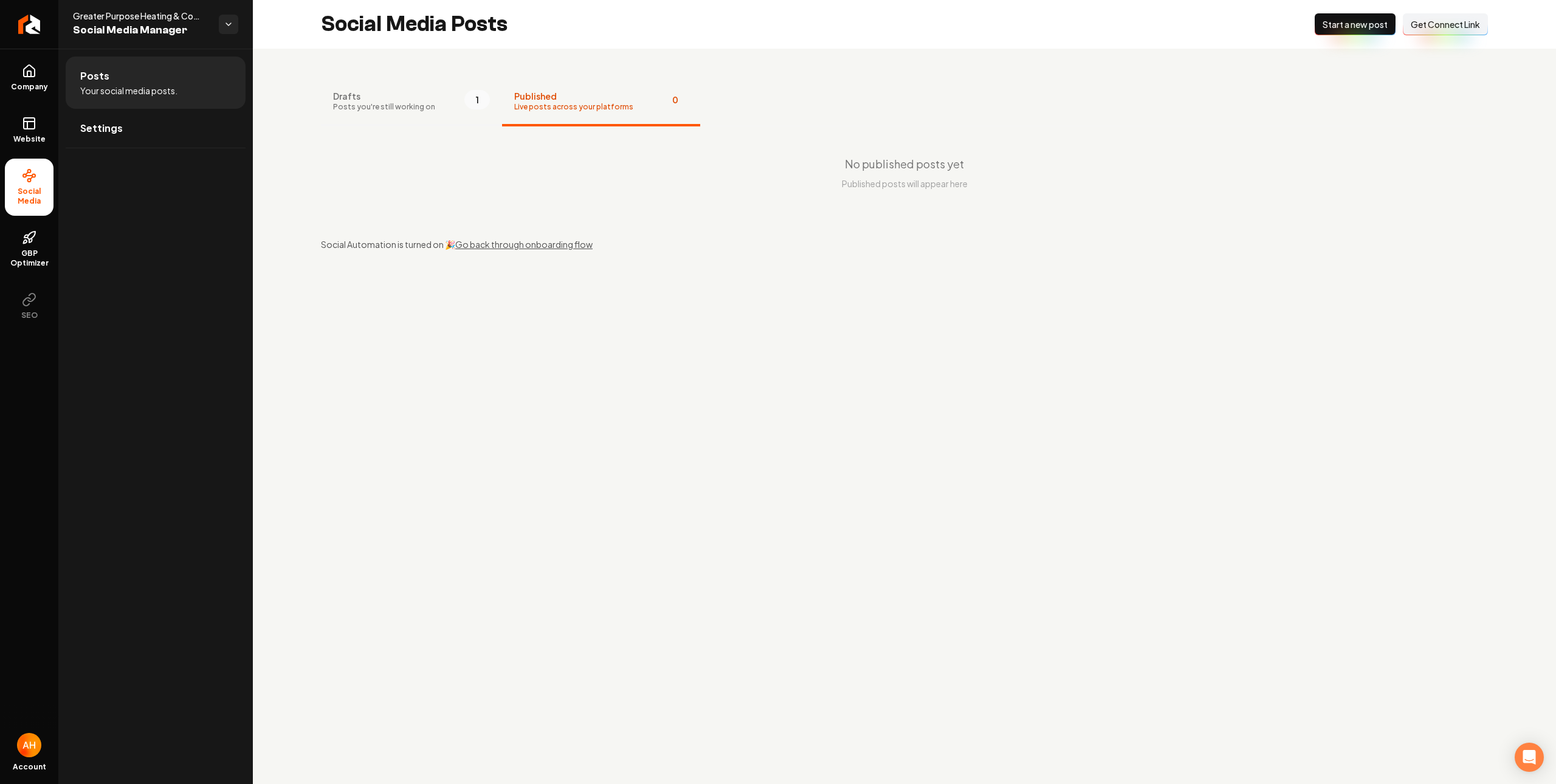
click at [468, 109] on span "1" at bounding box center [477, 99] width 26 height 19
